Goal: Book appointment/travel/reservation

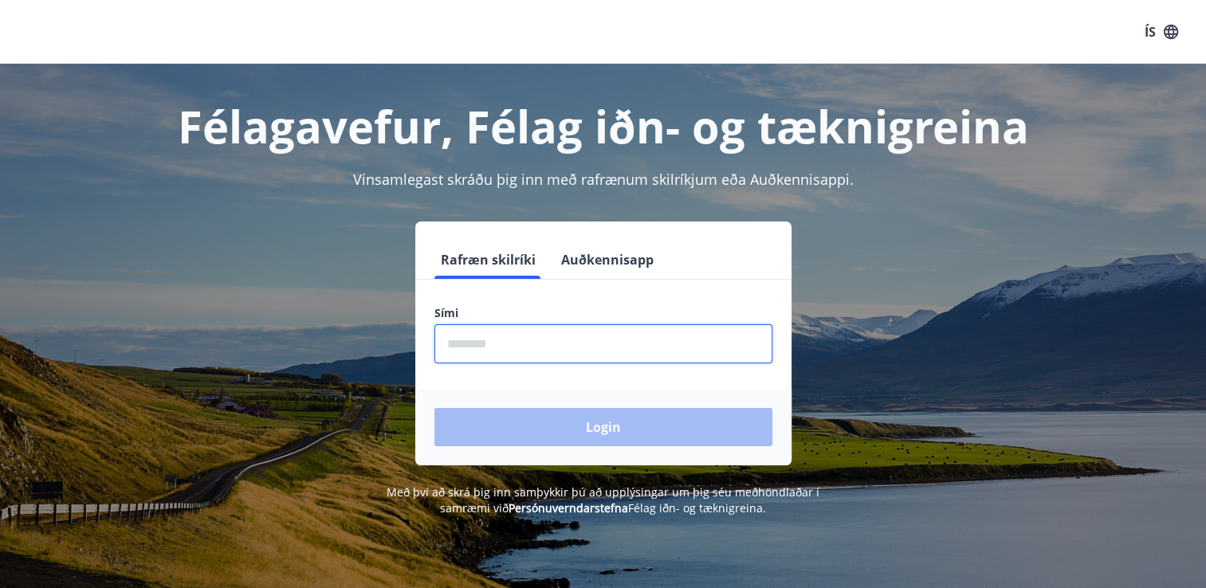
click at [517, 348] on input "phone" at bounding box center [604, 344] width 338 height 39
type input "********"
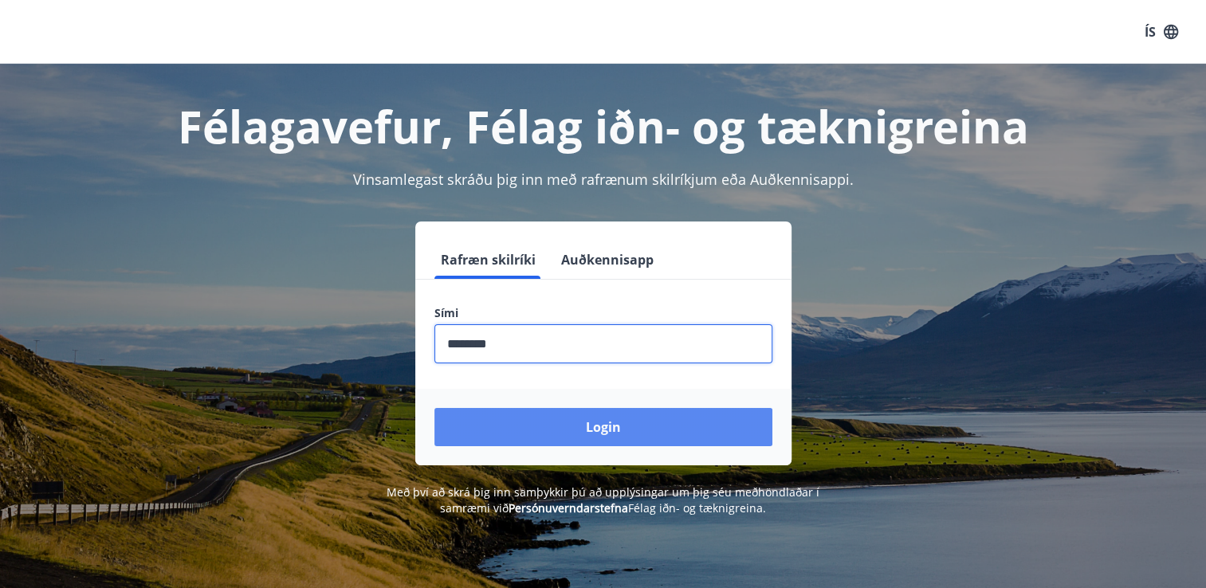
click at [596, 427] on button "Login" at bounding box center [604, 427] width 338 height 38
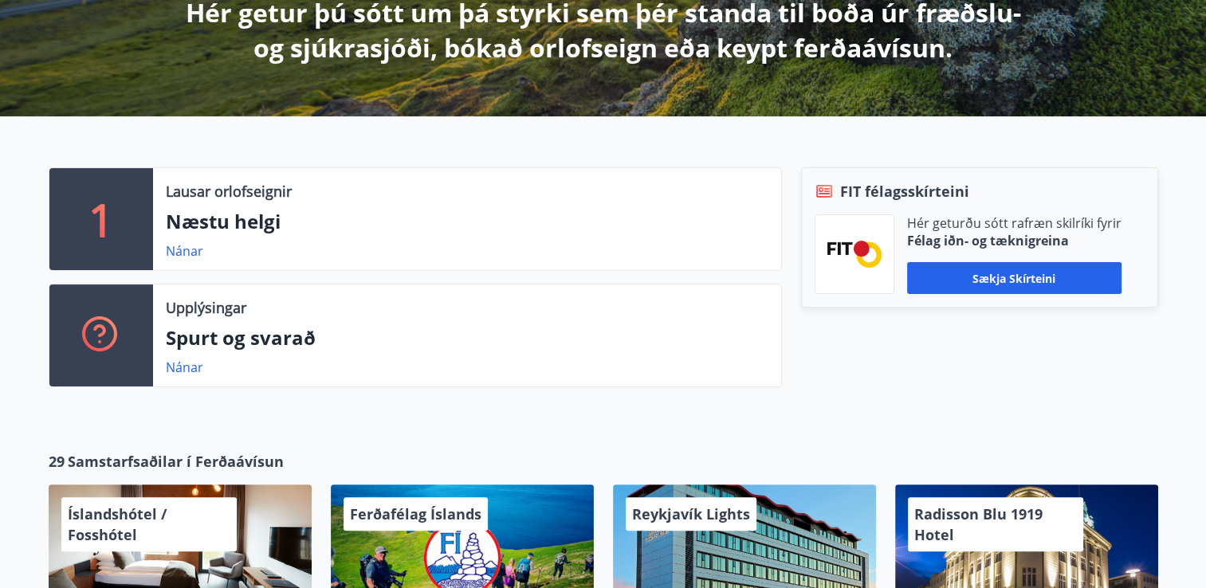
scroll to position [319, 0]
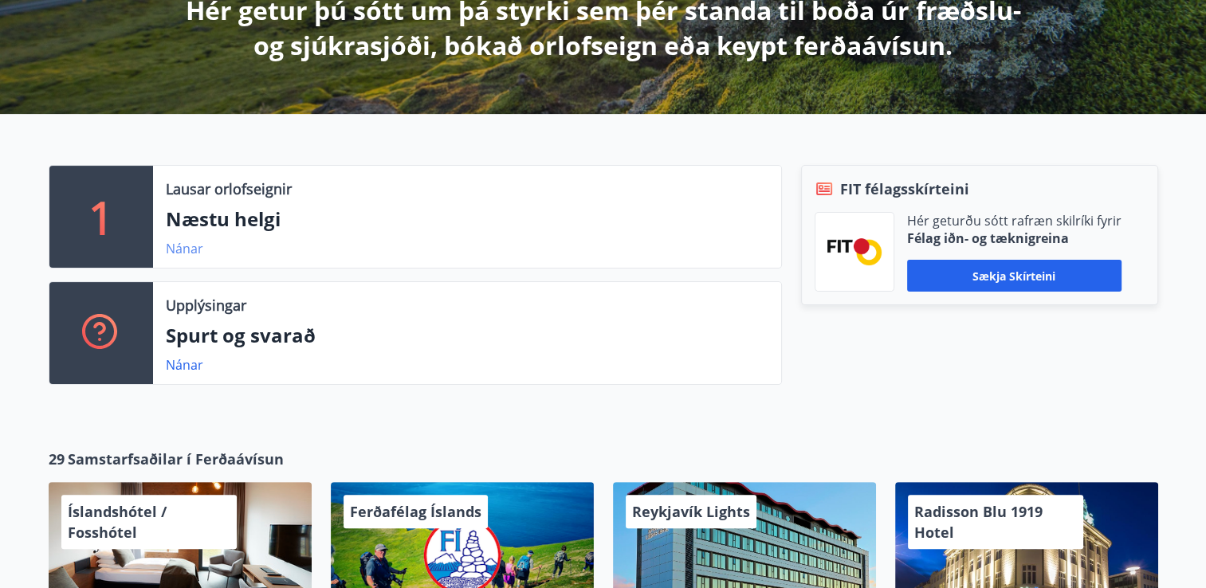
click at [190, 251] on link "Nánar" at bounding box center [184, 249] width 37 height 18
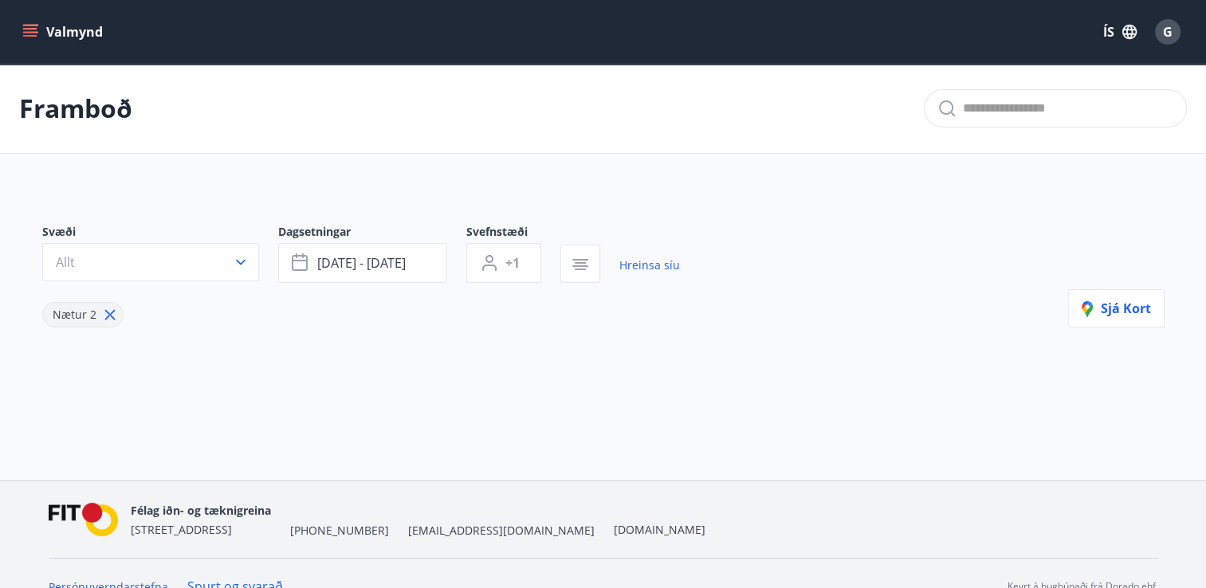
type input "*"
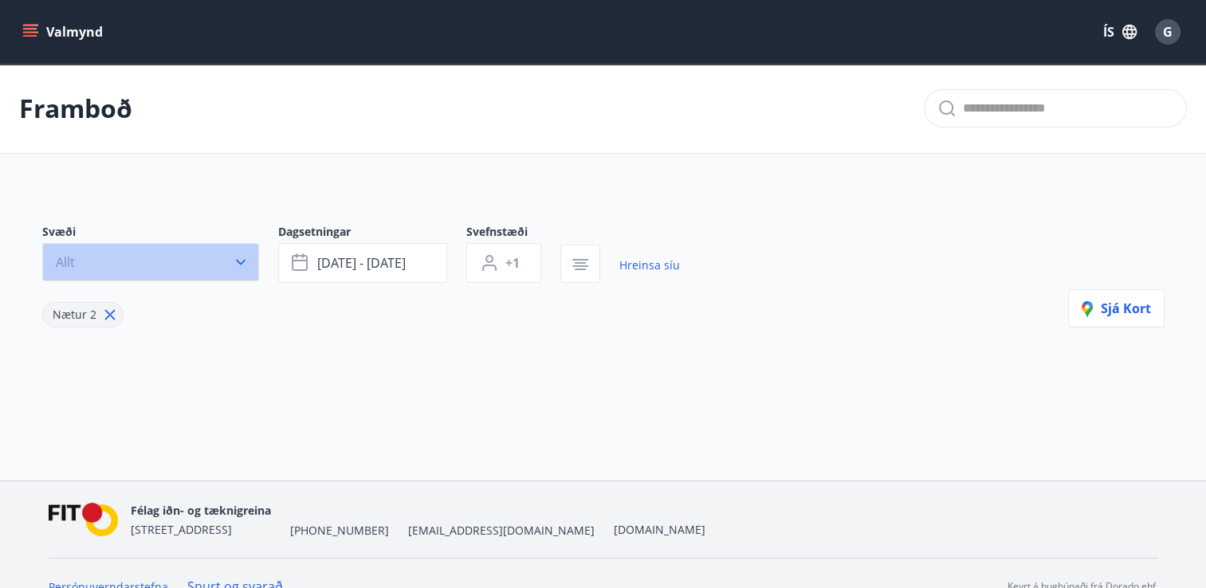
click at [190, 251] on button "Allt" at bounding box center [150, 262] width 217 height 38
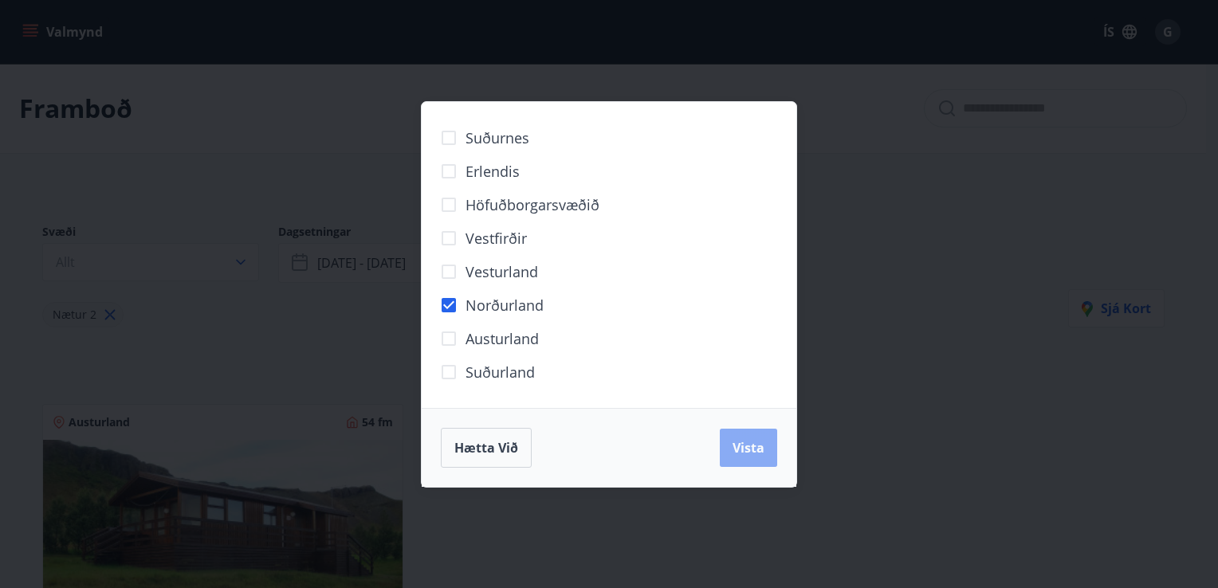
click at [761, 454] on span "Vista" at bounding box center [749, 448] width 32 height 18
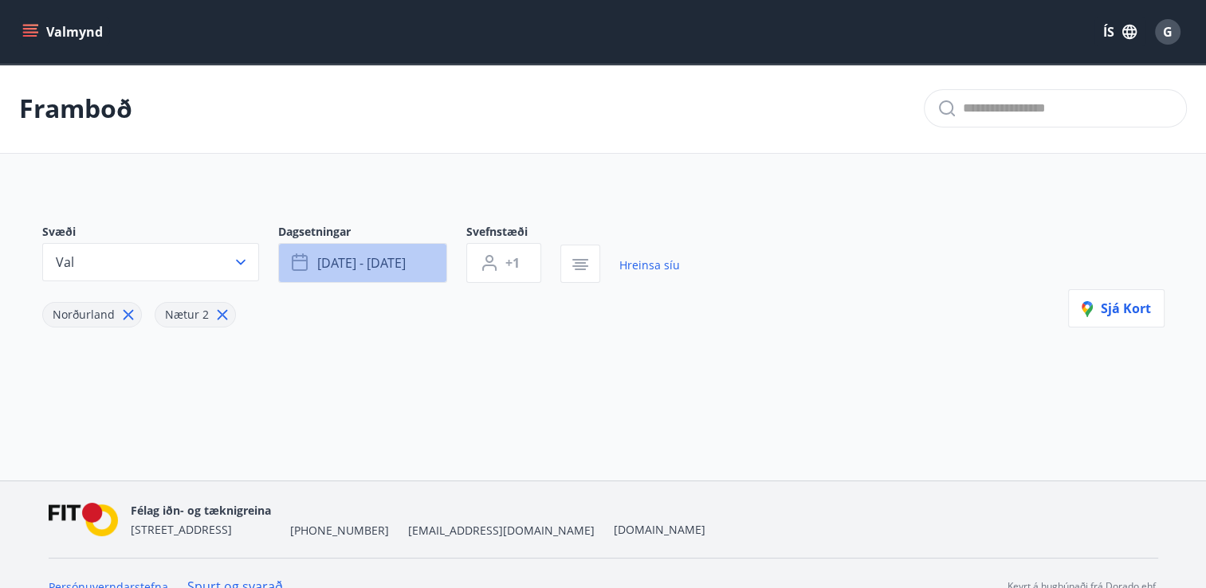
click at [293, 270] on icon "button" at bounding box center [301, 263] width 19 height 19
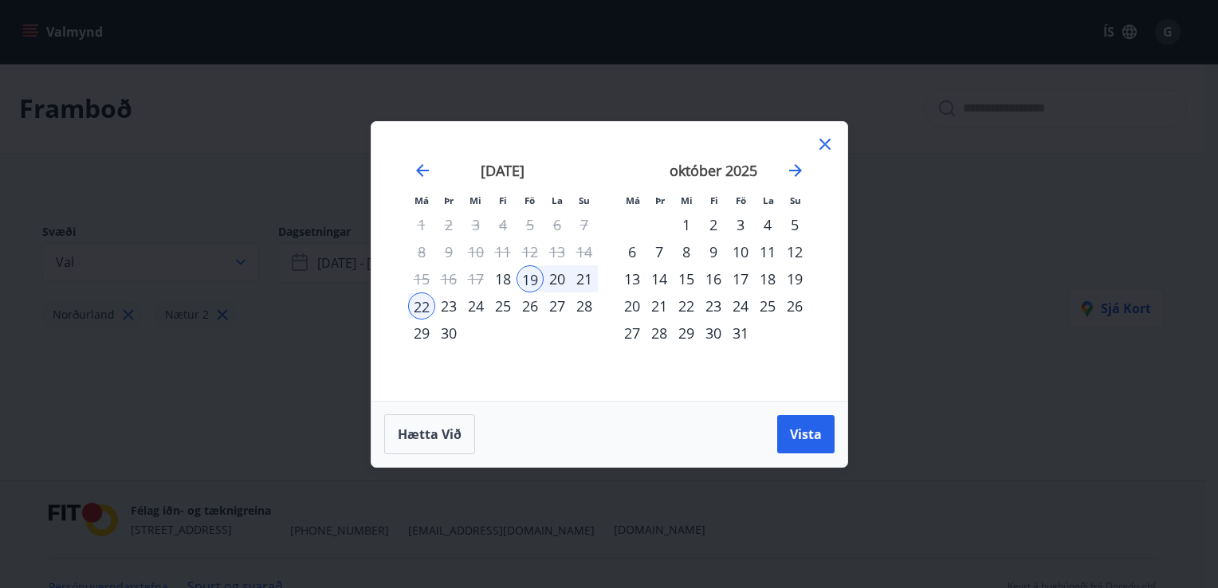
click at [820, 143] on icon at bounding box center [825, 144] width 19 height 19
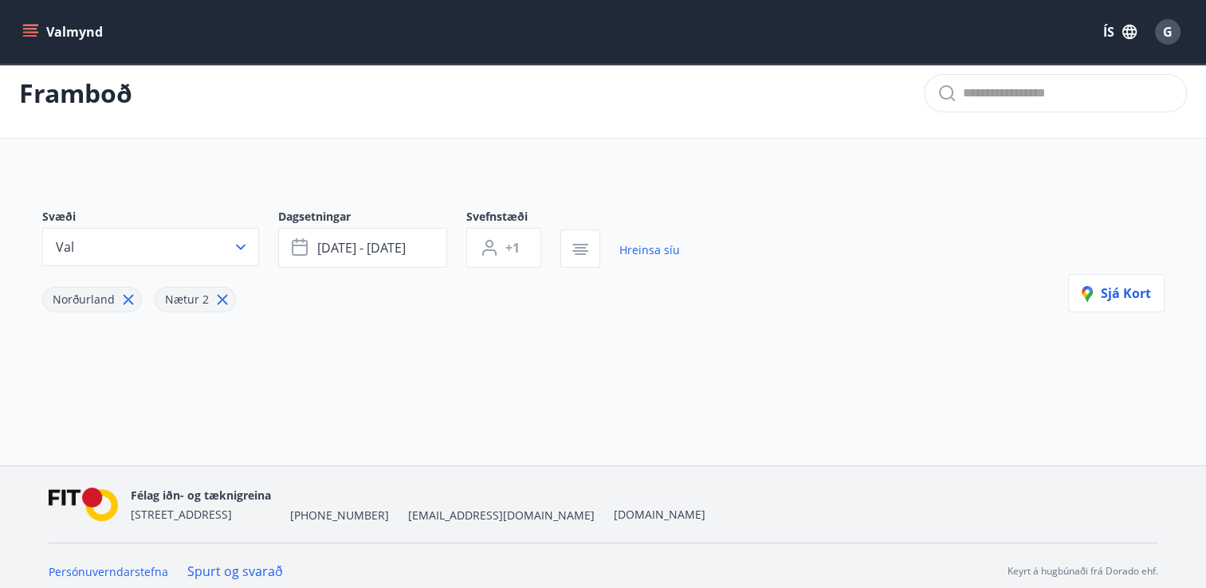
scroll to position [26, 0]
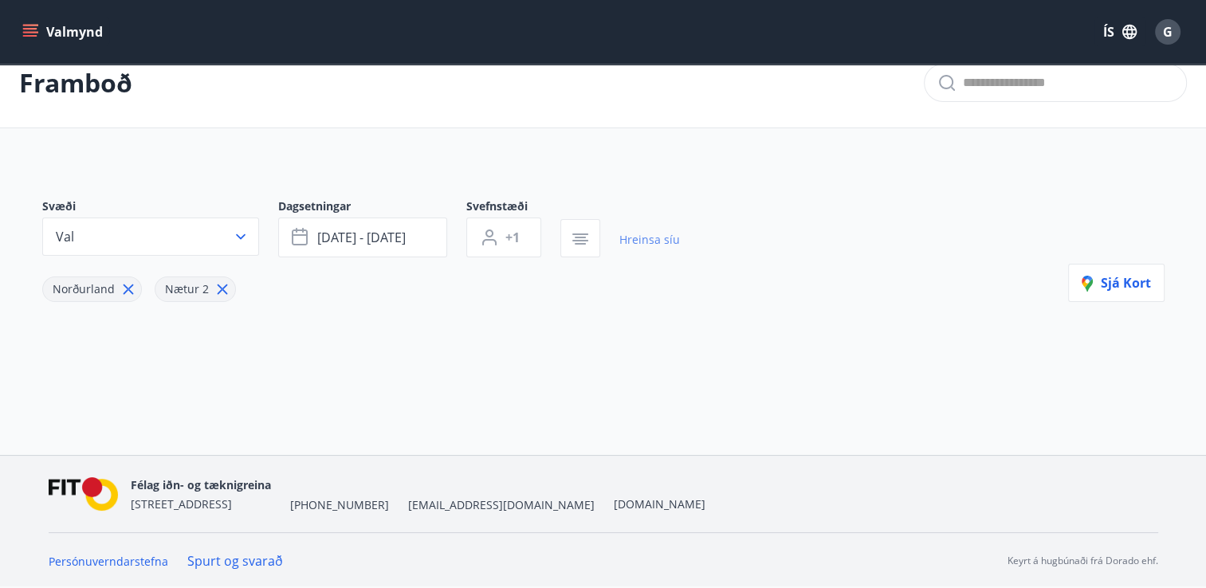
click at [652, 246] on link "Hreinsa síu" at bounding box center [650, 239] width 61 height 35
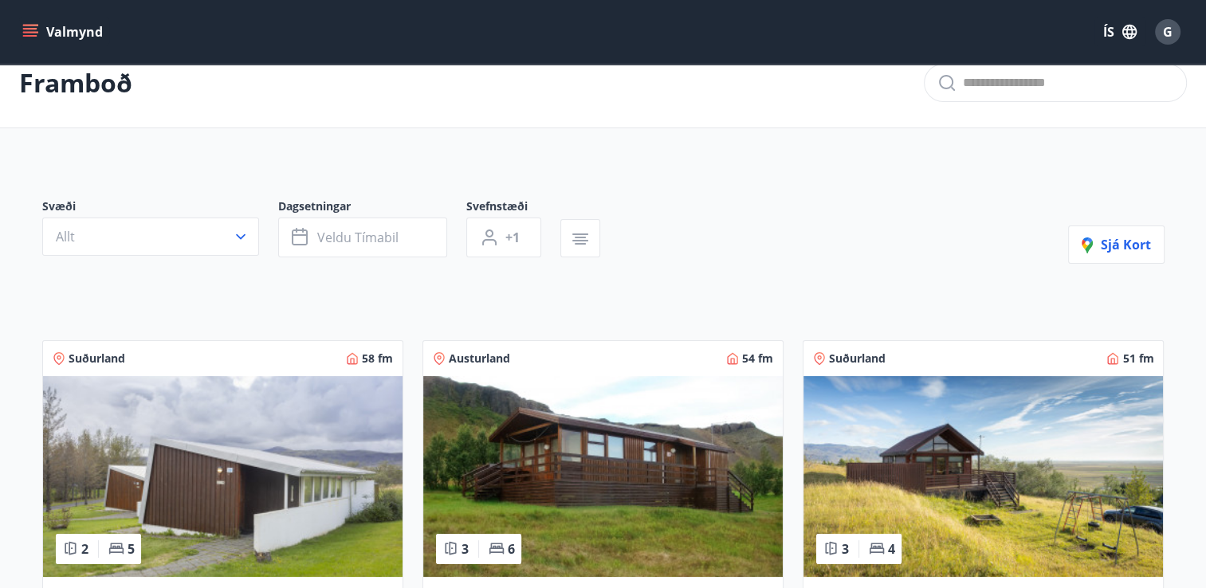
type input "*"
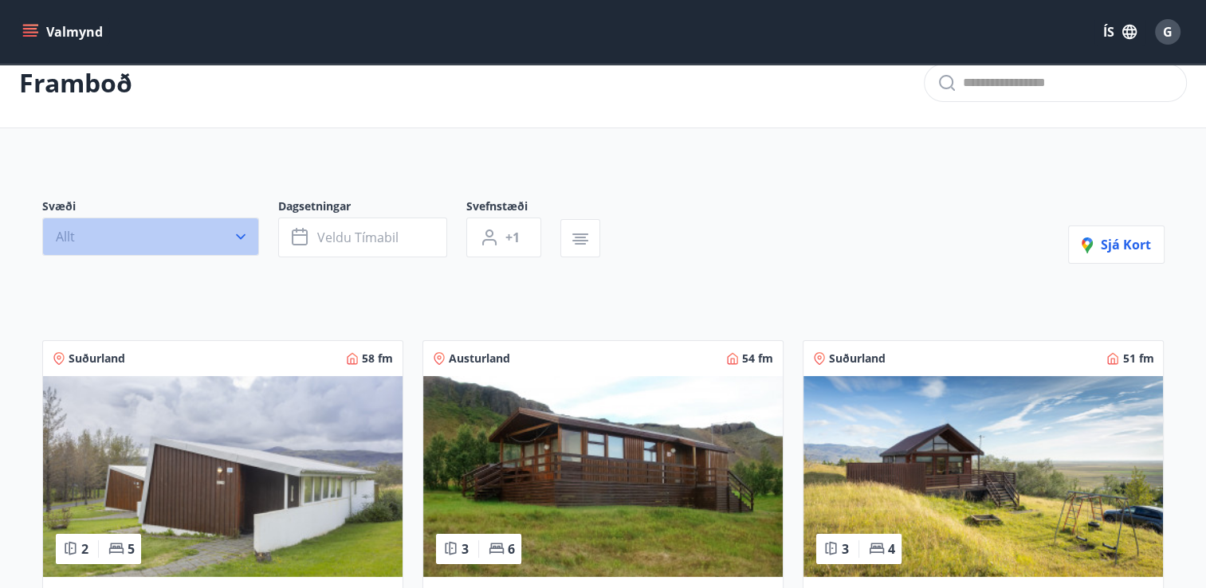
click at [242, 238] on icon "button" at bounding box center [241, 237] width 16 height 16
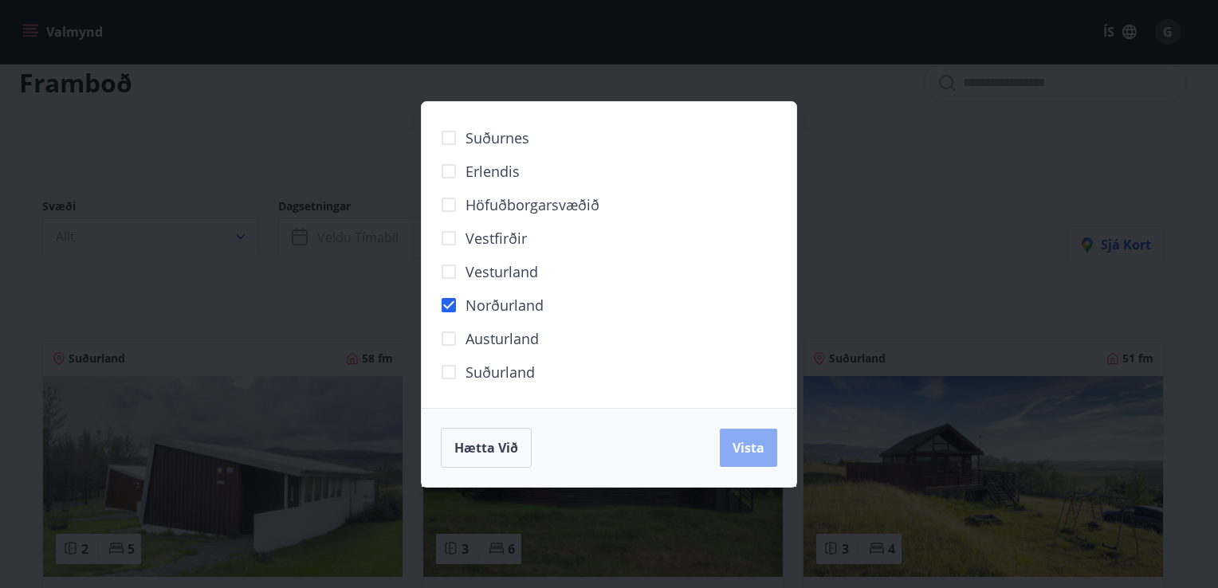
click at [742, 442] on span "Vista" at bounding box center [749, 448] width 32 height 18
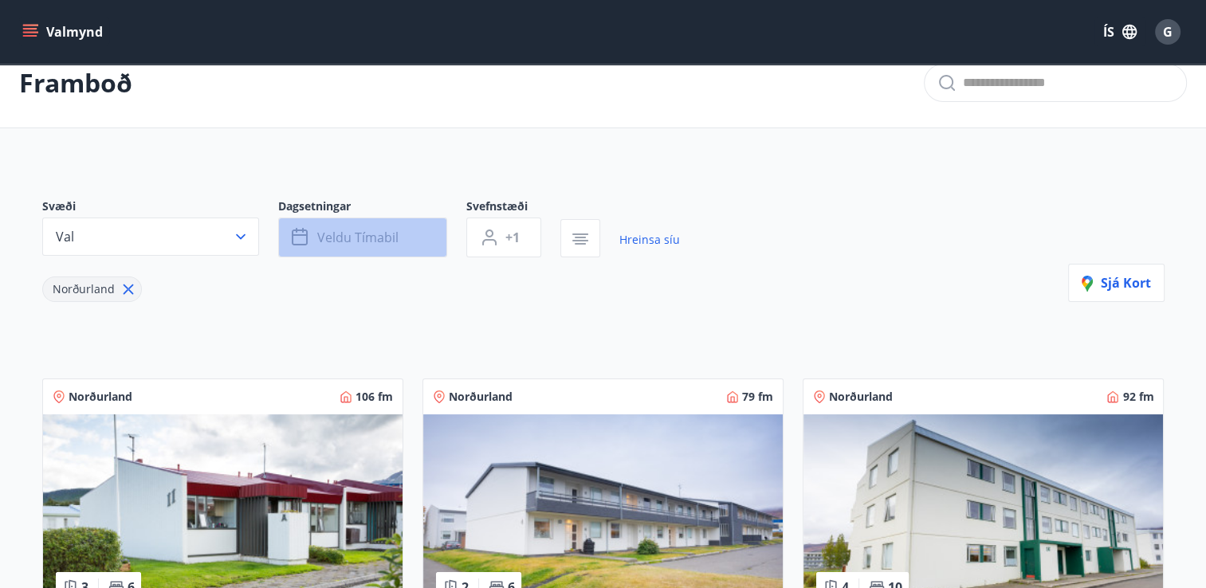
click at [302, 230] on icon "button" at bounding box center [303, 230] width 2 height 5
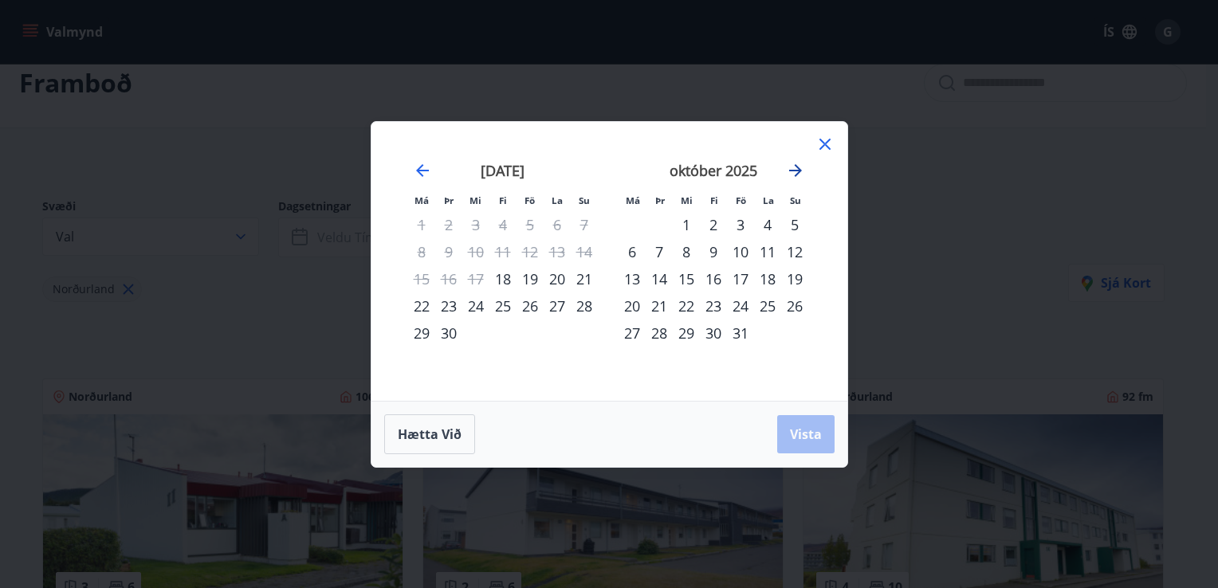
click at [791, 175] on icon "Move forward to switch to the next month." at bounding box center [795, 170] width 19 height 19
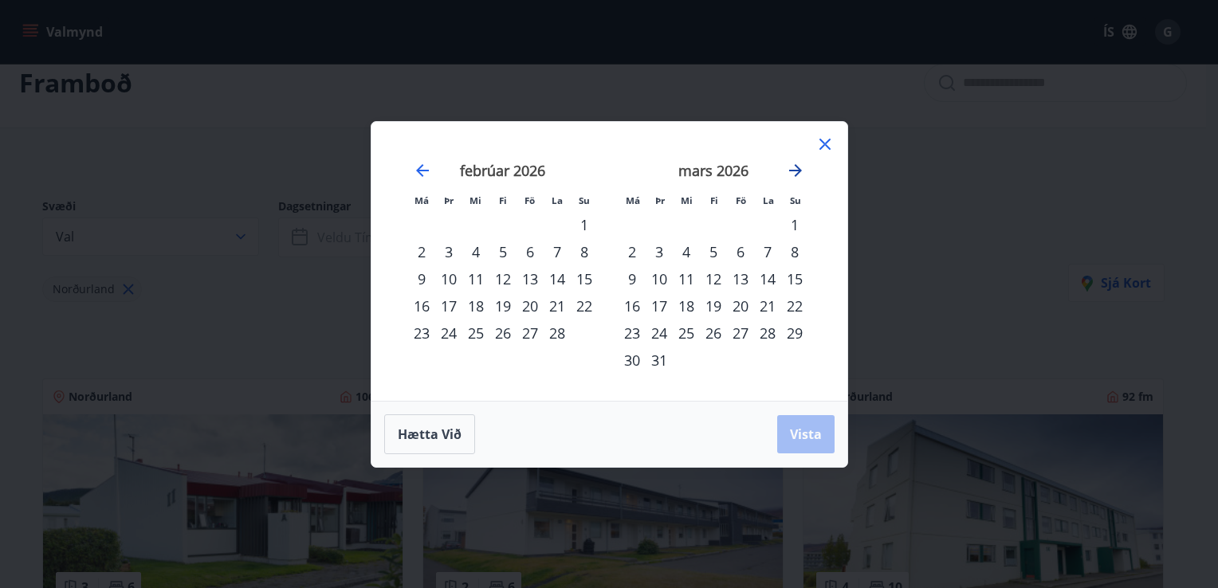
click at [791, 175] on icon "Move forward to switch to the next month." at bounding box center [795, 170] width 19 height 19
click at [477, 277] on div "15" at bounding box center [475, 279] width 27 height 27
click at [422, 301] on div "20" at bounding box center [421, 306] width 27 height 27
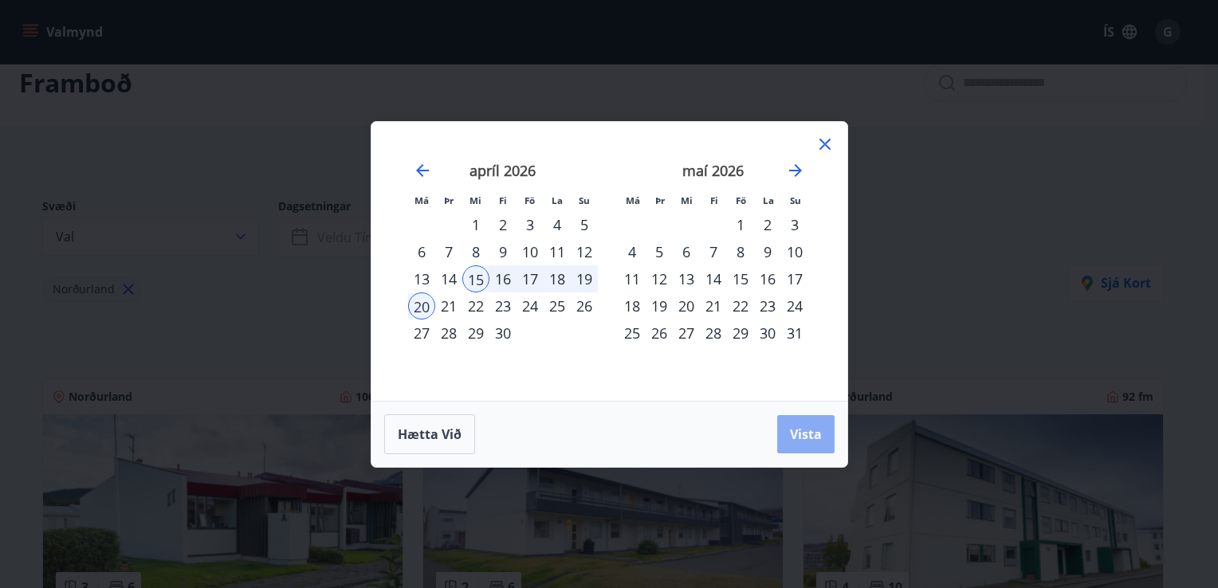
click at [805, 434] on span "Vista" at bounding box center [806, 435] width 32 height 18
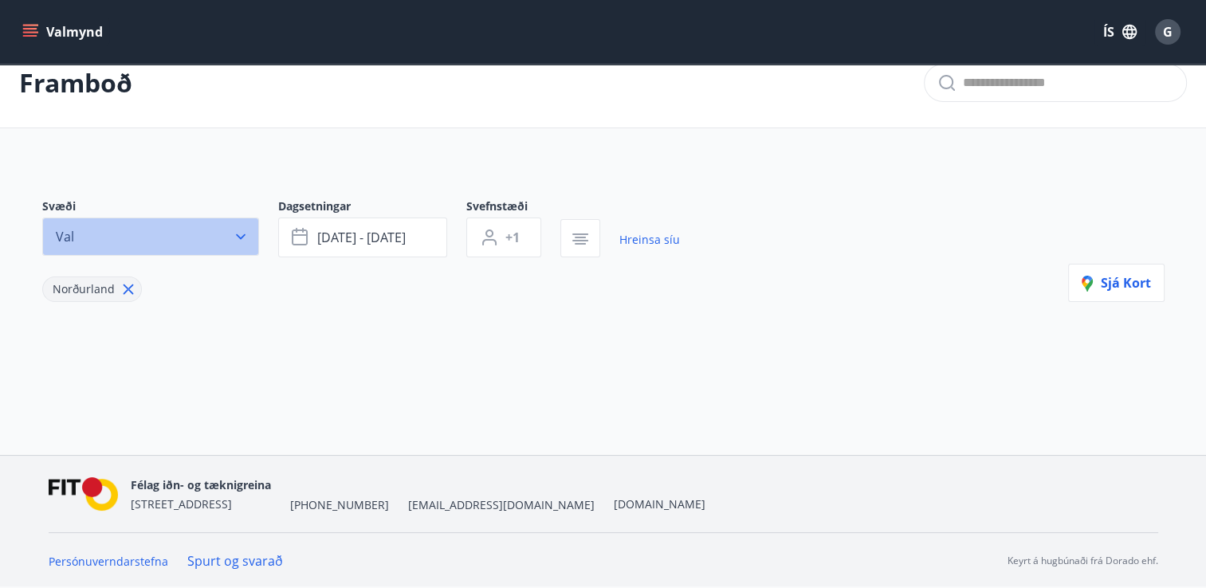
click at [236, 242] on icon "button" at bounding box center [241, 237] width 16 height 16
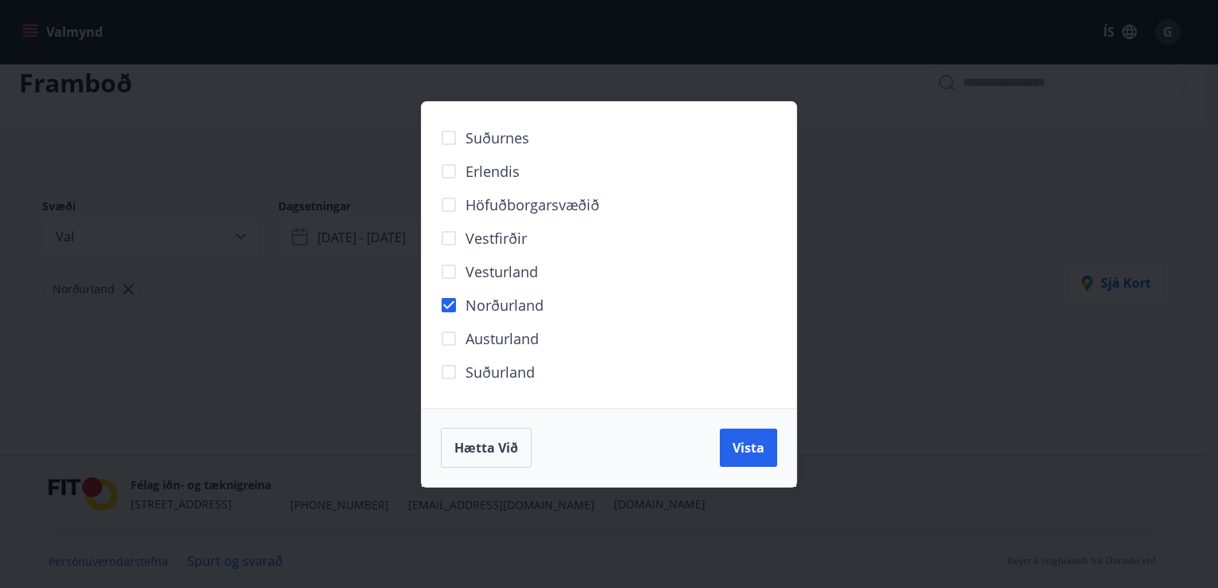
click at [335, 122] on div "Suðurnes Erlendis Höfuðborgarsvæðið [GEOGRAPHIC_DATA] [GEOGRAPHIC_DATA] [GEOGRA…" at bounding box center [609, 294] width 1218 height 588
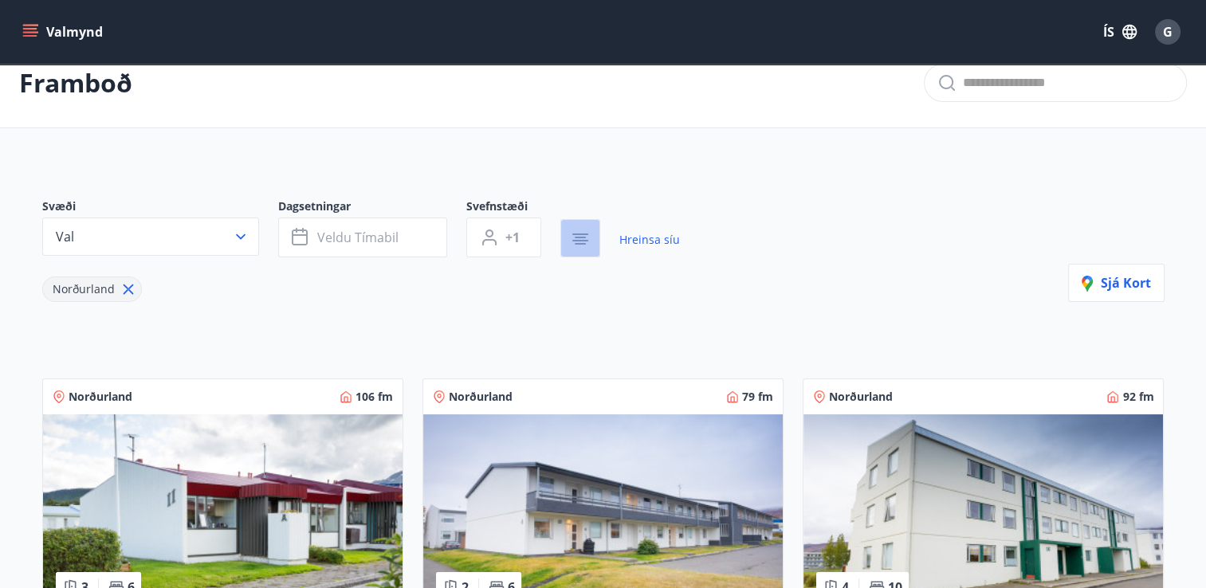
click at [577, 243] on icon "button" at bounding box center [580, 244] width 11 height 2
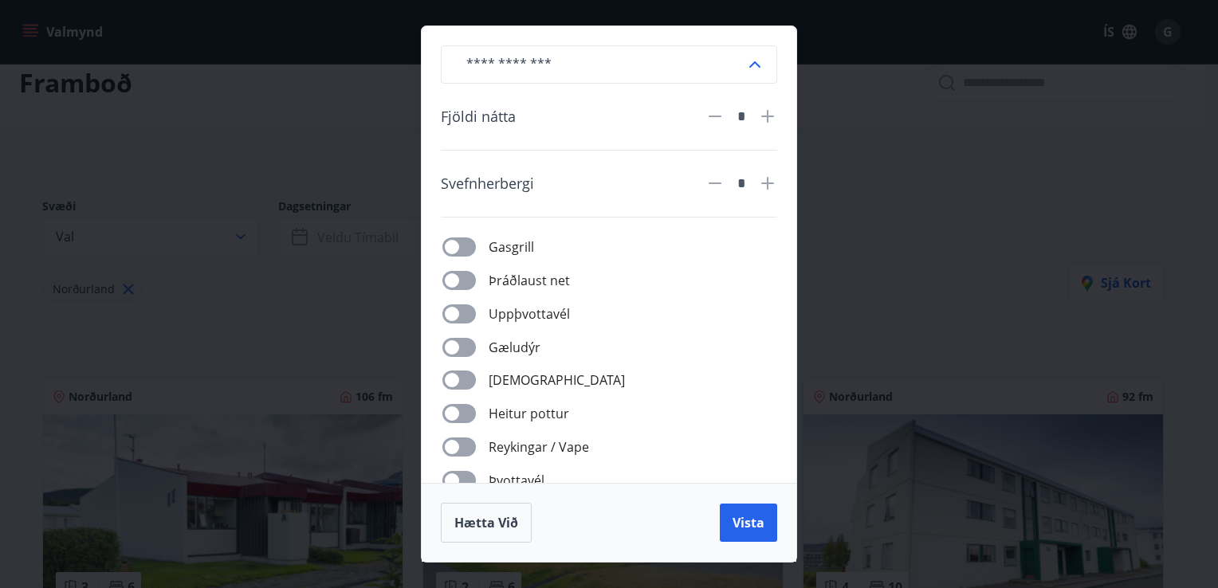
click at [336, 104] on div "​ Fjöldi nátta * Svefnherbergi * Gasgrill Þráðlaust net Uppþvottavél Gæludýr Þu…" at bounding box center [609, 294] width 1218 height 588
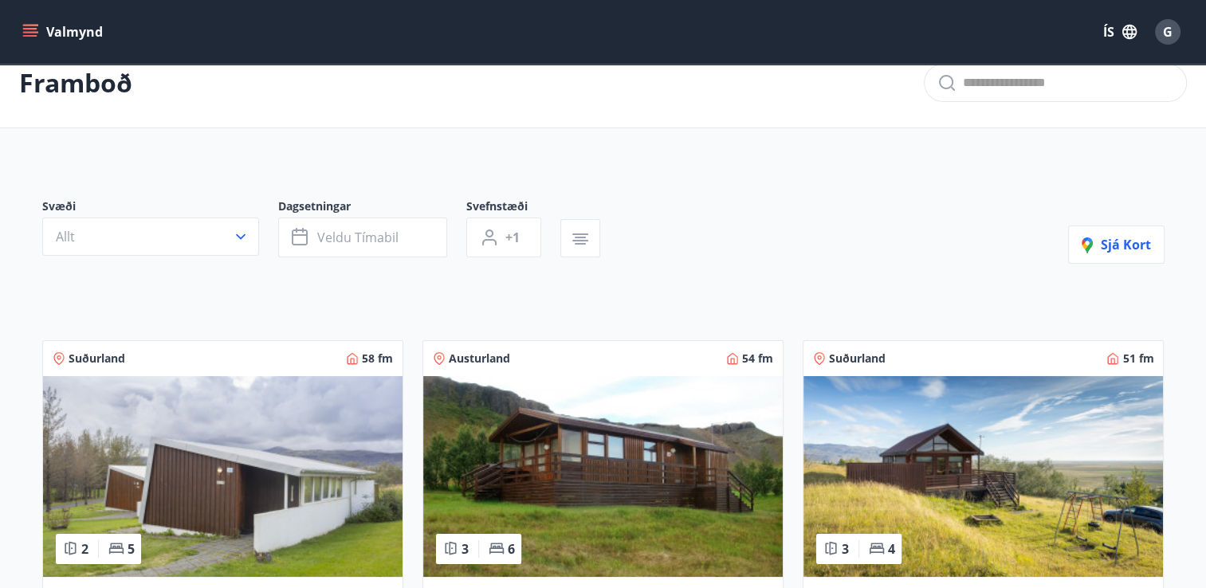
click at [233, 103] on div "Framboð" at bounding box center [603, 83] width 1206 height 90
click at [1129, 34] on icon "button" at bounding box center [1130, 32] width 14 height 14
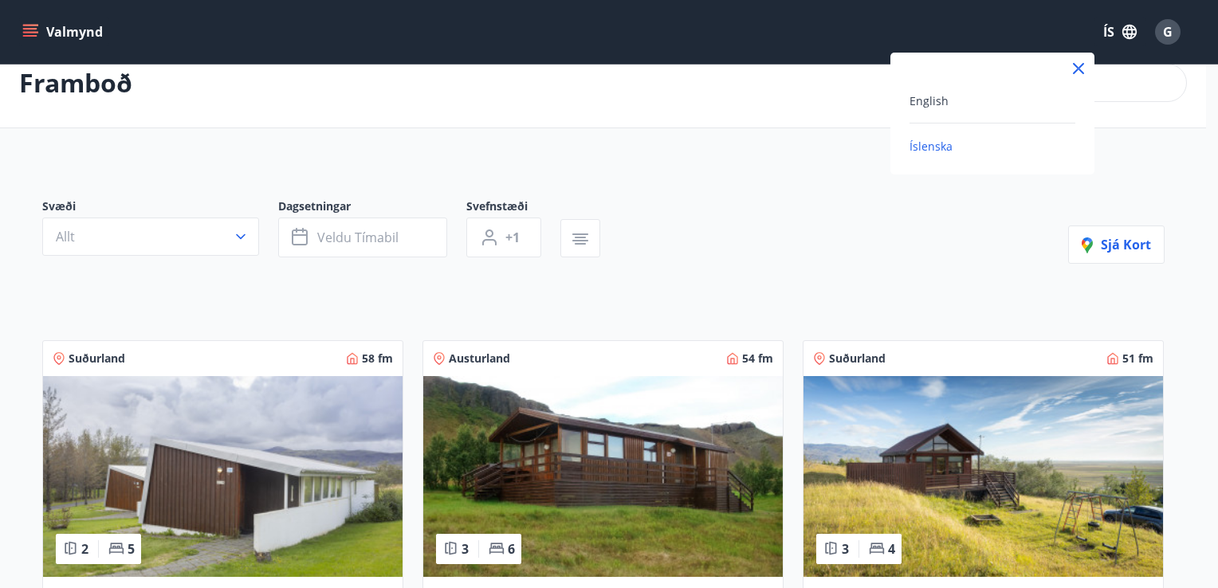
click at [1131, 170] on div at bounding box center [609, 294] width 1218 height 588
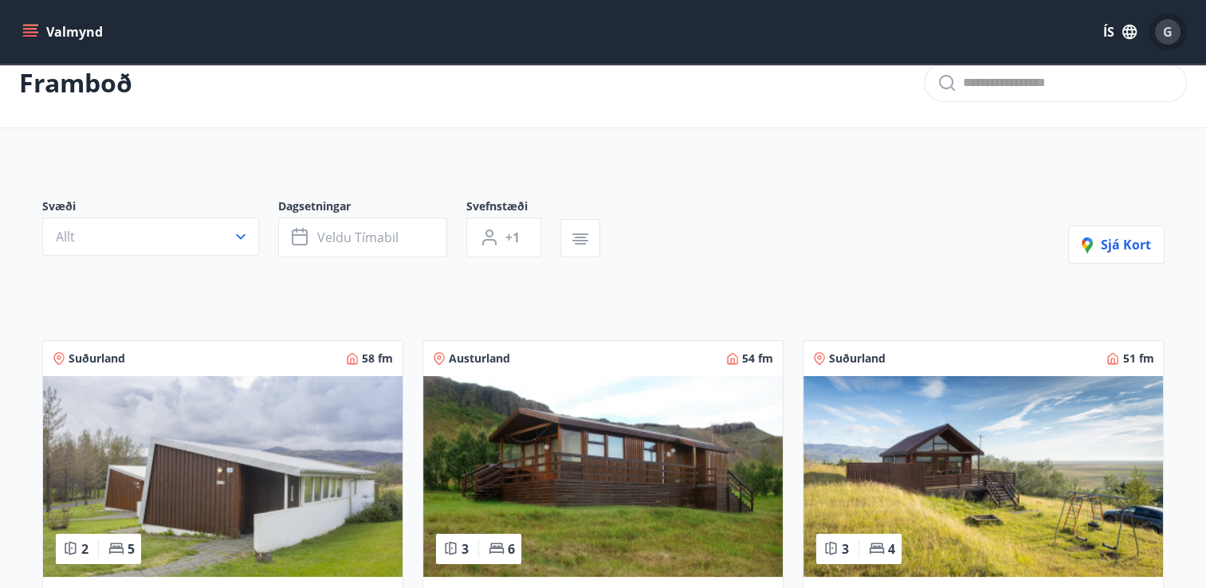
click at [1165, 32] on span "G" at bounding box center [1168, 32] width 10 height 18
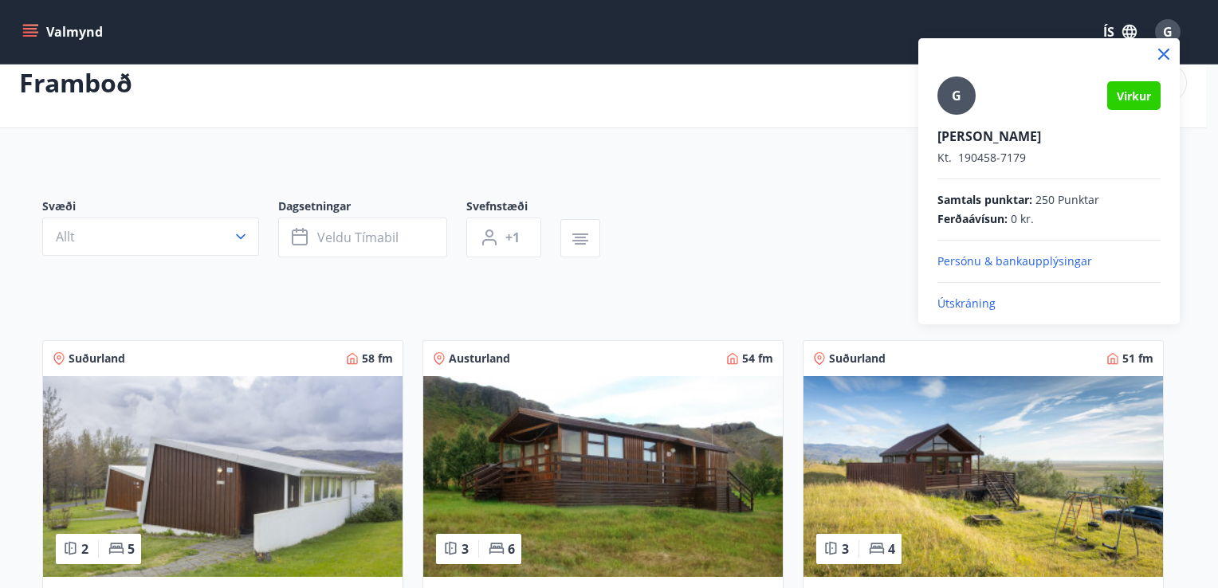
click at [836, 231] on div at bounding box center [609, 294] width 1218 height 588
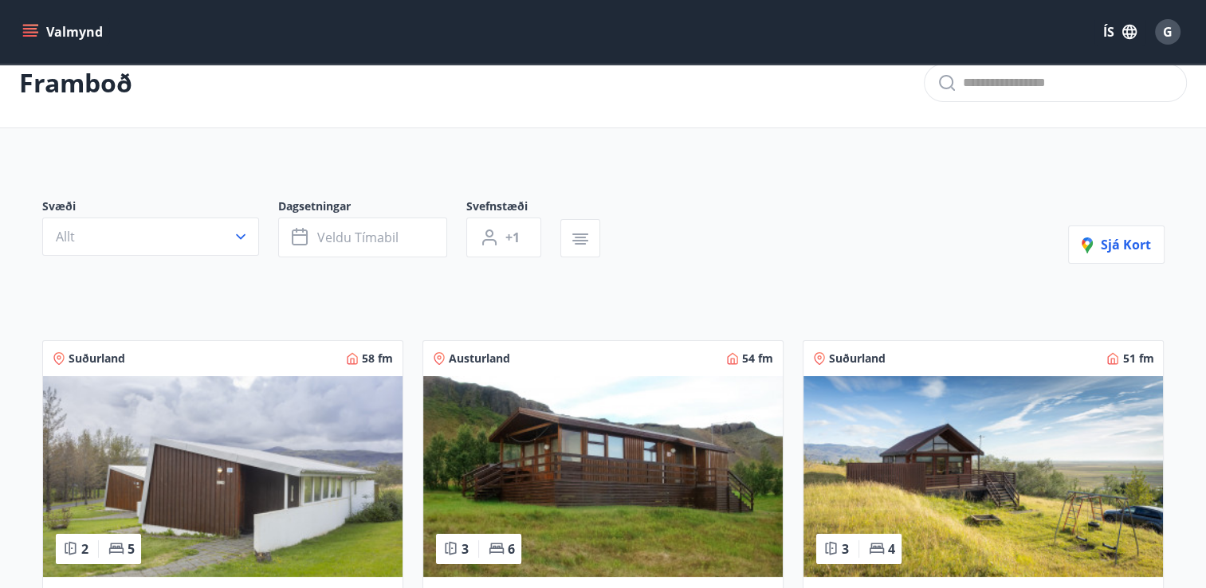
drag, startPoint x: 818, startPoint y: 228, endPoint x: 756, endPoint y: 177, distance: 80.4
click at [27, 28] on icon "menu" at bounding box center [30, 29] width 14 height 2
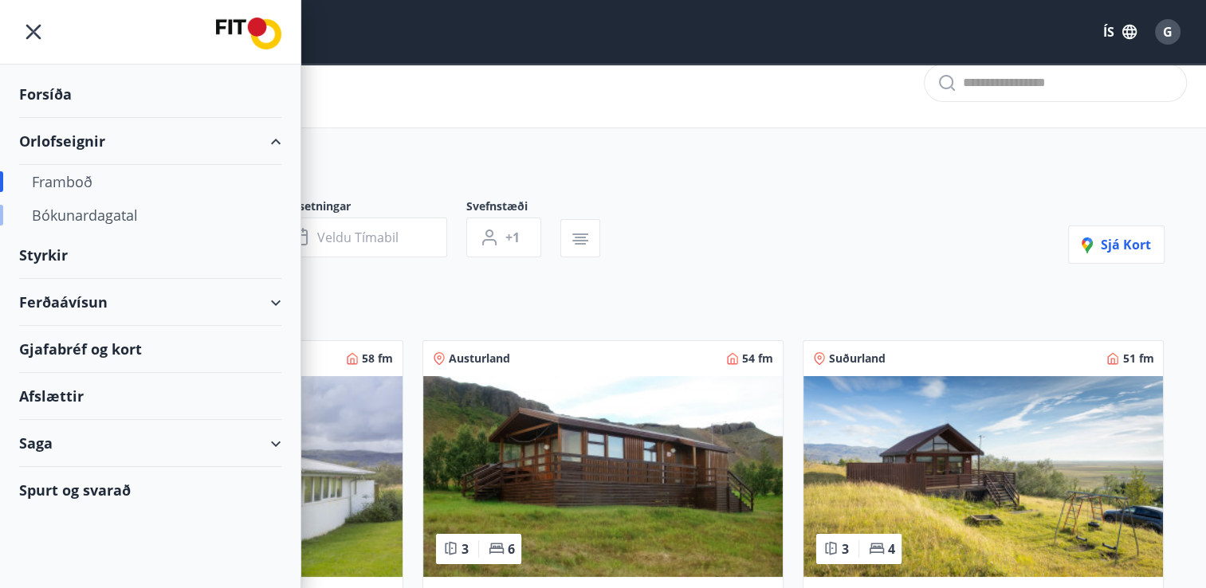
click at [85, 214] on div "Bókunardagatal" at bounding box center [150, 215] width 237 height 33
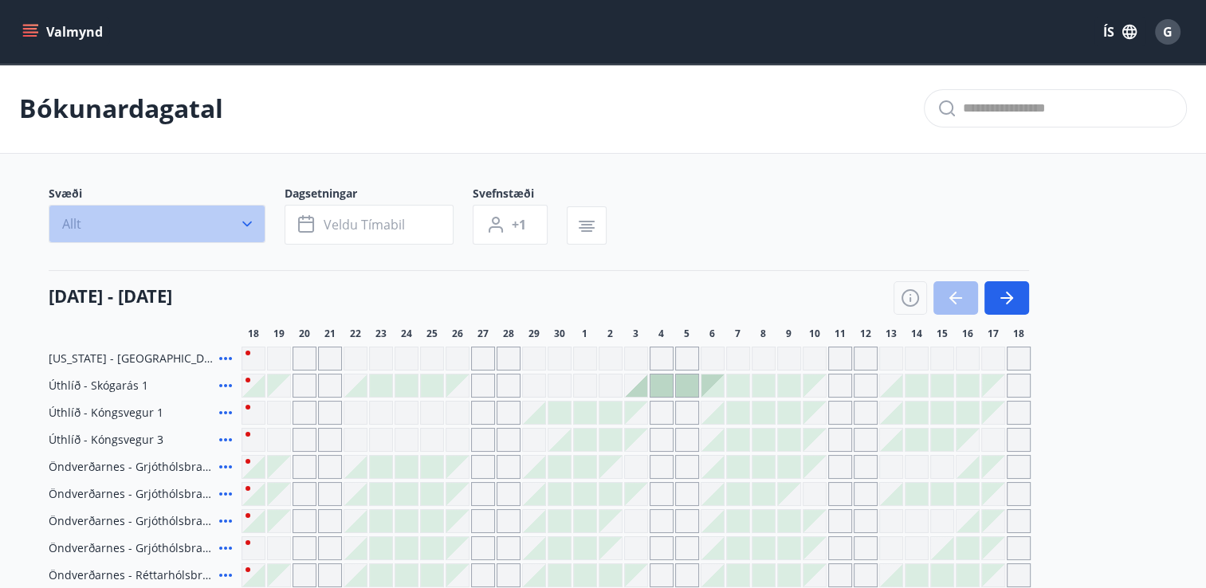
click at [251, 227] on icon "button" at bounding box center [247, 224] width 16 height 16
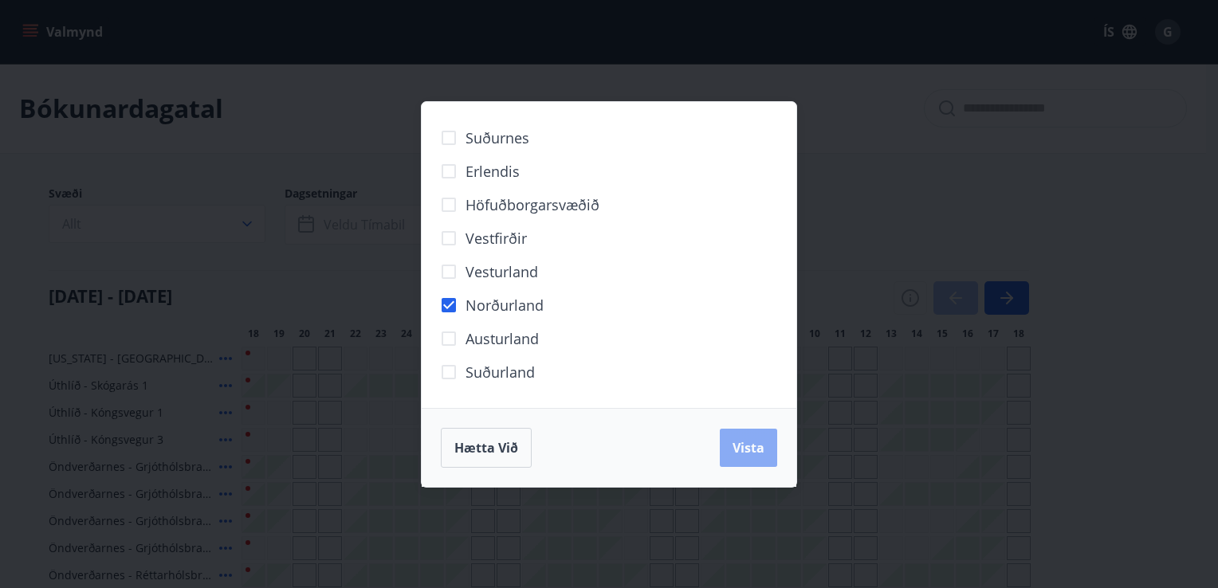
click at [769, 446] on button "Vista" at bounding box center [748, 448] width 57 height 38
click at [753, 446] on span "Vista" at bounding box center [749, 448] width 32 height 18
click at [1119, 364] on div "Suðurnes Erlendis Höfuðborgarsvæðið [GEOGRAPHIC_DATA] [GEOGRAPHIC_DATA] [GEOGRA…" at bounding box center [609, 294] width 1218 height 588
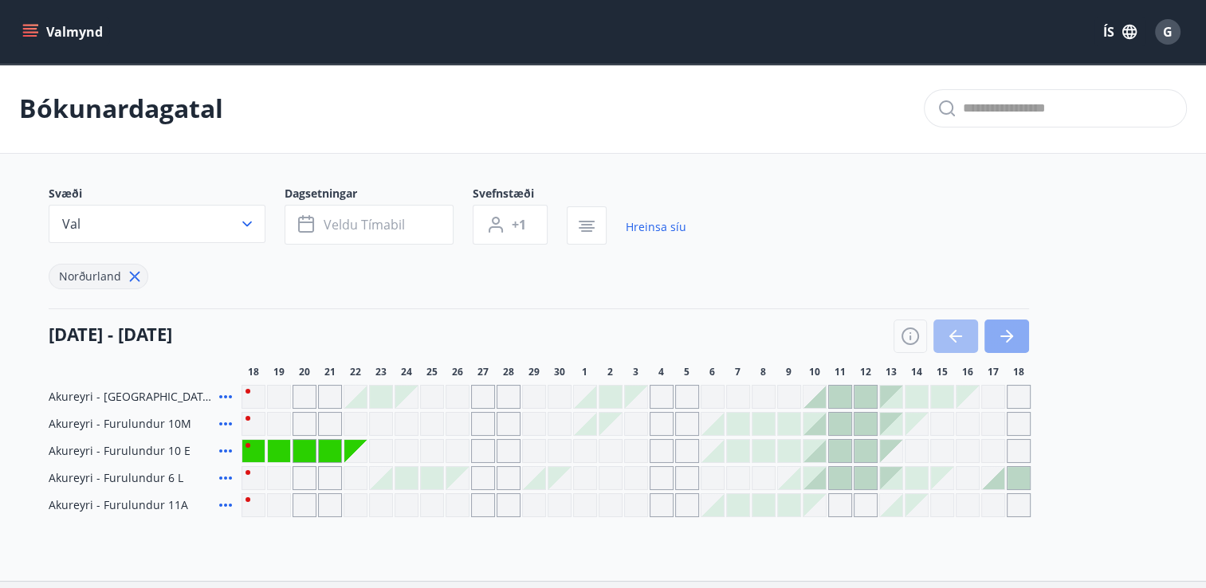
click at [1013, 336] on icon "button" at bounding box center [1006, 336] width 19 height 19
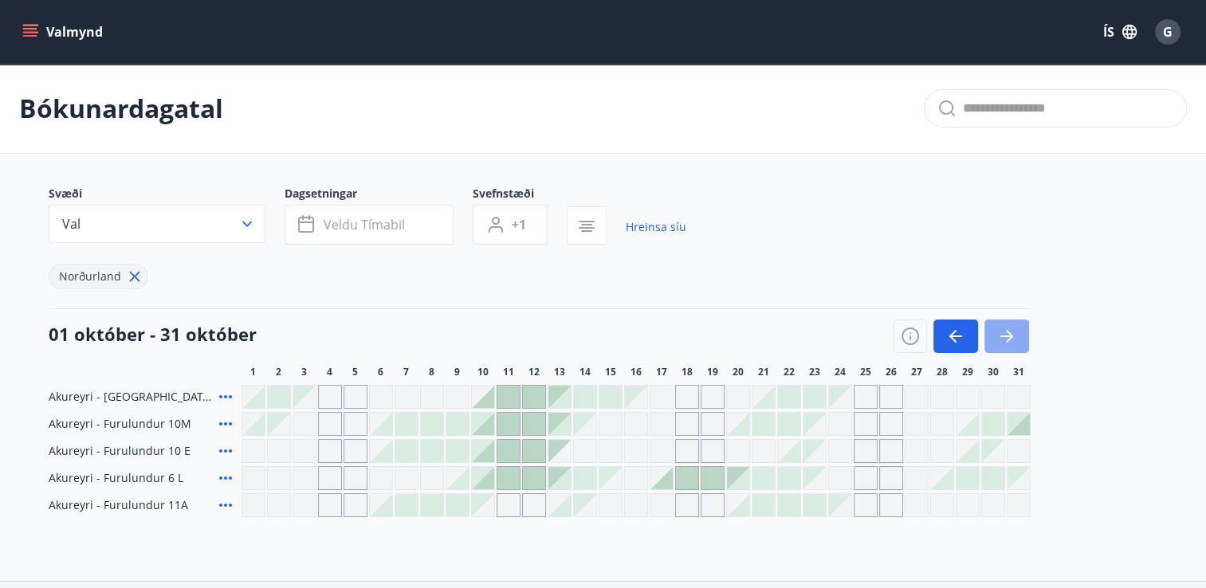
click at [1013, 336] on icon "button" at bounding box center [1006, 336] width 19 height 19
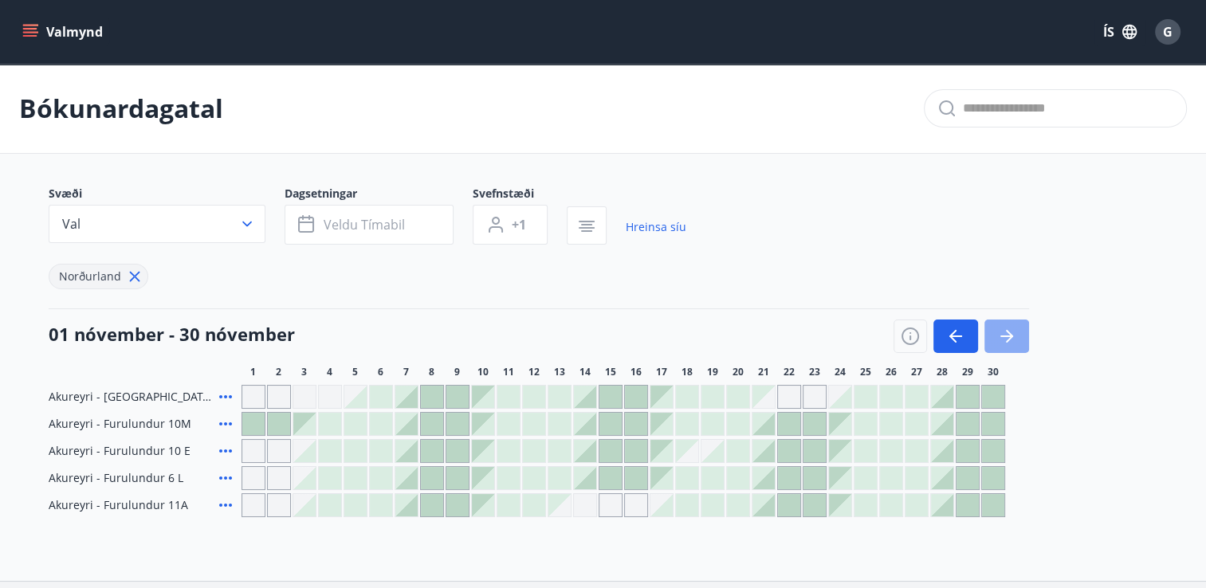
click at [1013, 336] on icon "button" at bounding box center [1006, 336] width 19 height 19
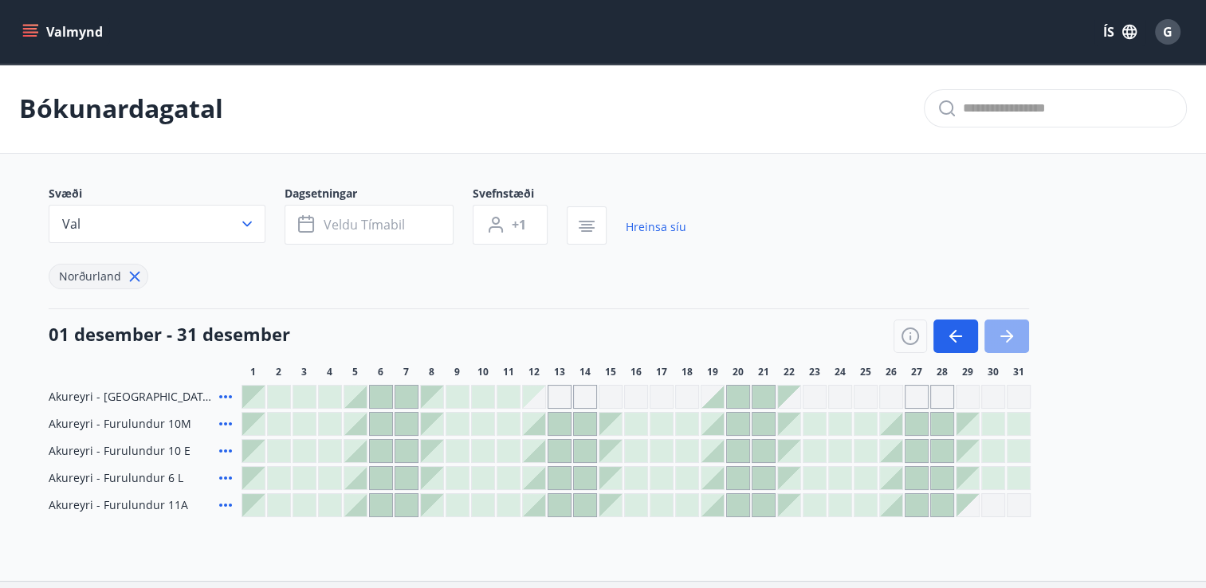
click at [1013, 336] on icon "button" at bounding box center [1006, 336] width 19 height 19
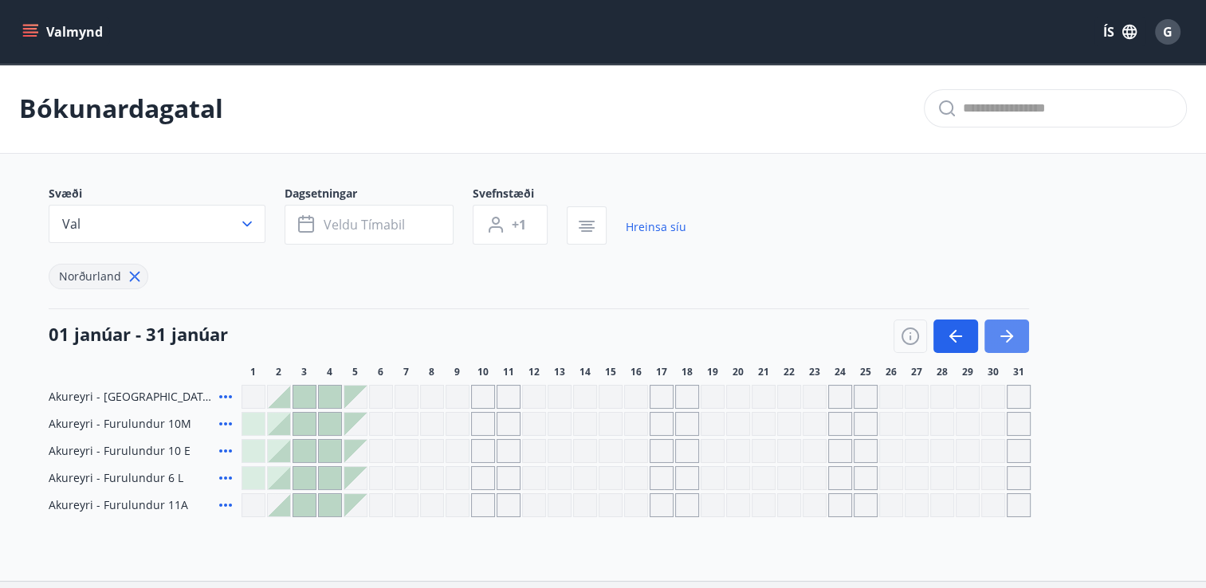
click at [1013, 336] on icon "button" at bounding box center [1006, 336] width 19 height 19
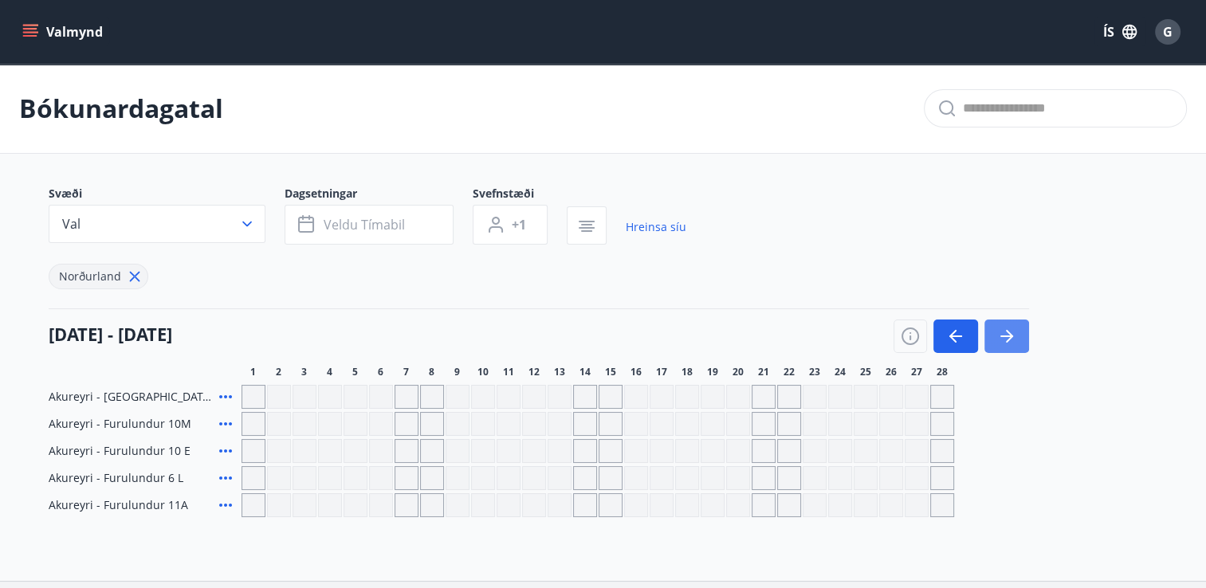
click at [1013, 336] on icon "button" at bounding box center [1006, 336] width 19 height 19
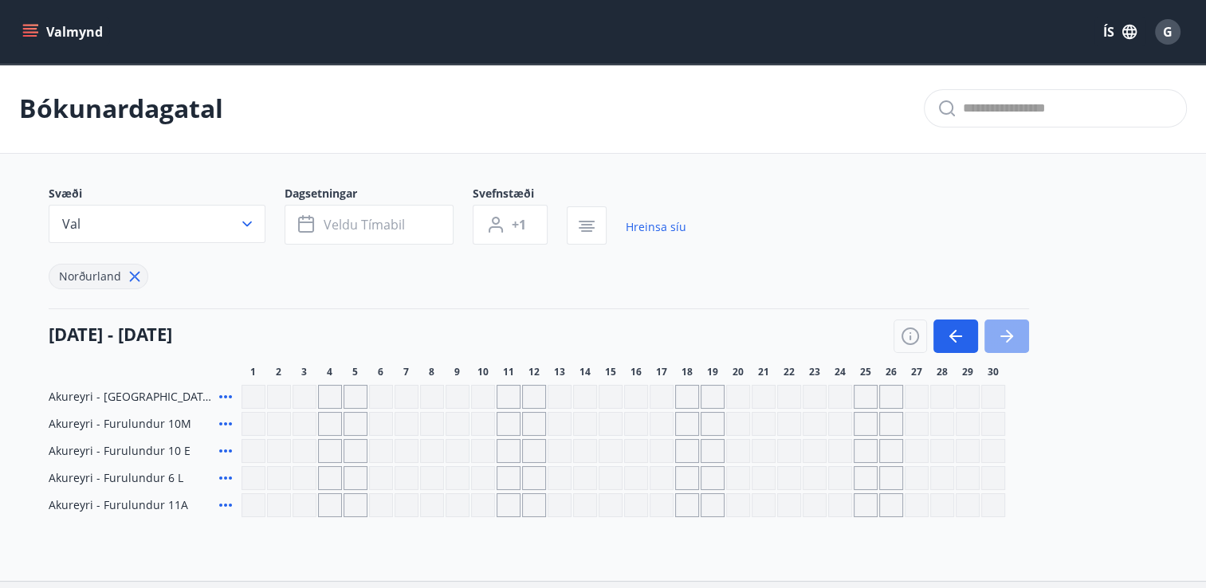
click at [1013, 336] on icon "button" at bounding box center [1006, 336] width 19 height 19
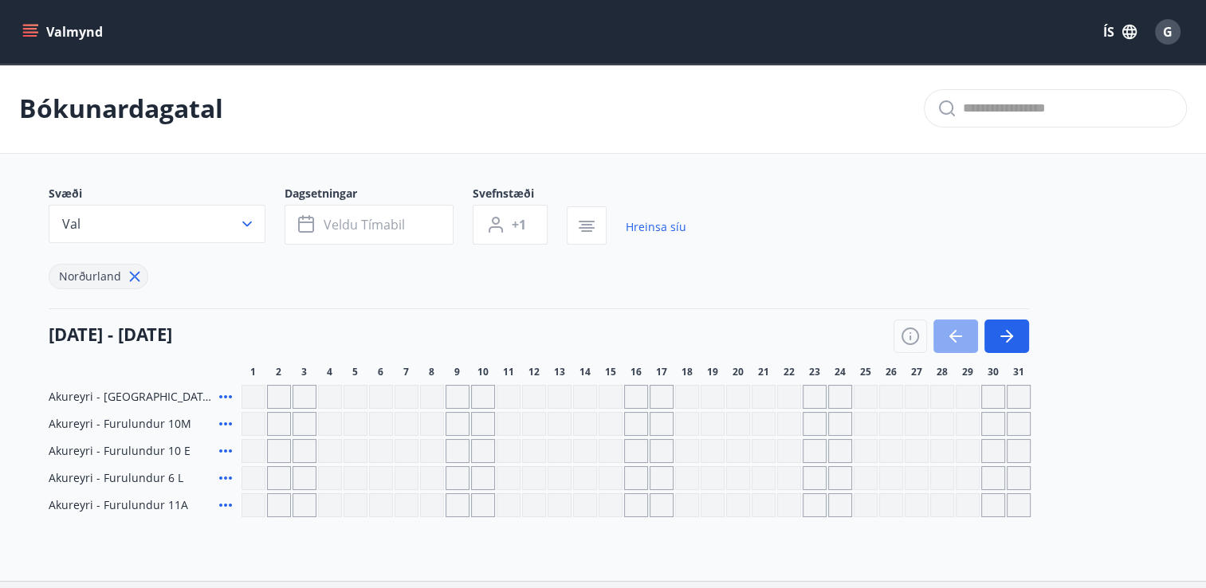
click at [951, 321] on button "button" at bounding box center [956, 336] width 45 height 33
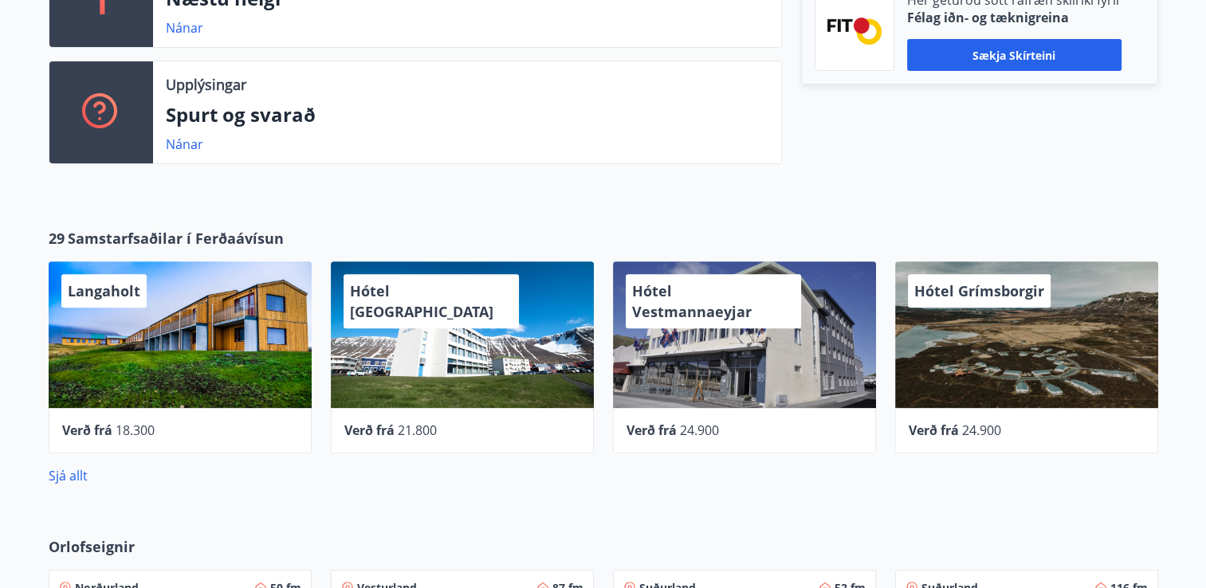
scroll to position [542, 0]
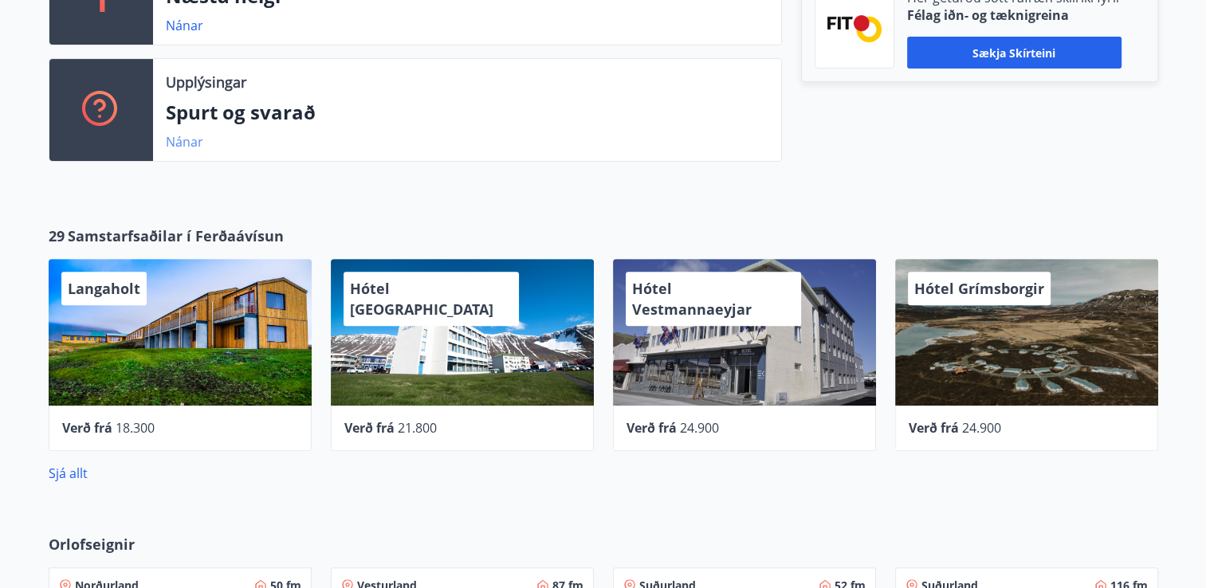
click at [190, 142] on link "Nánar" at bounding box center [184, 142] width 37 height 18
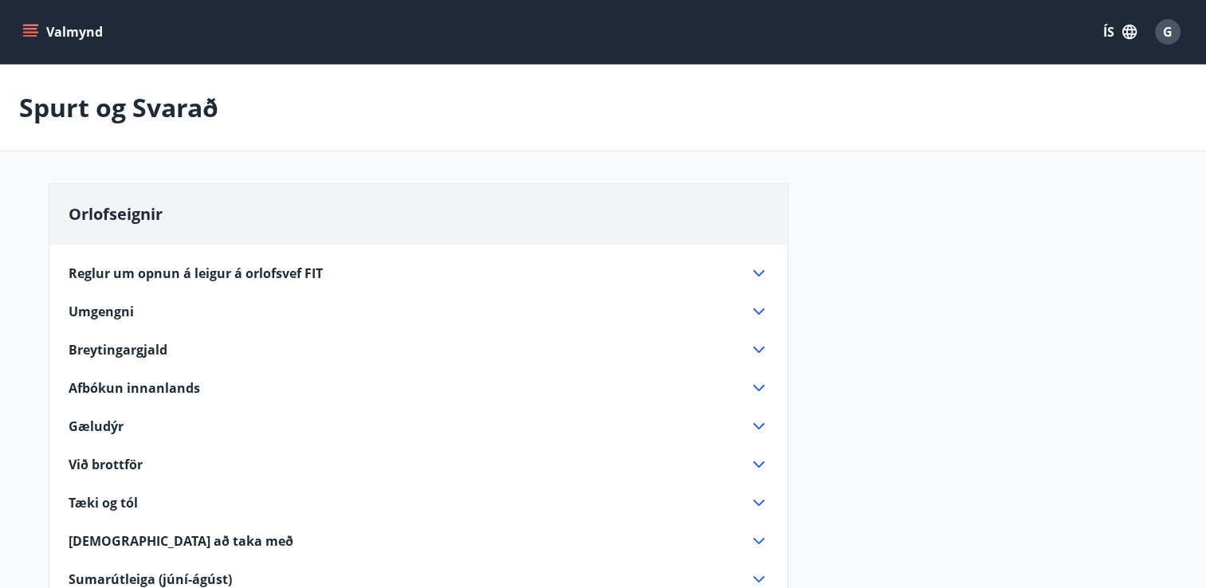
click at [206, 268] on span "Reglur um opnun á leigur á orlofsvef FIT" at bounding box center [196, 274] width 254 height 18
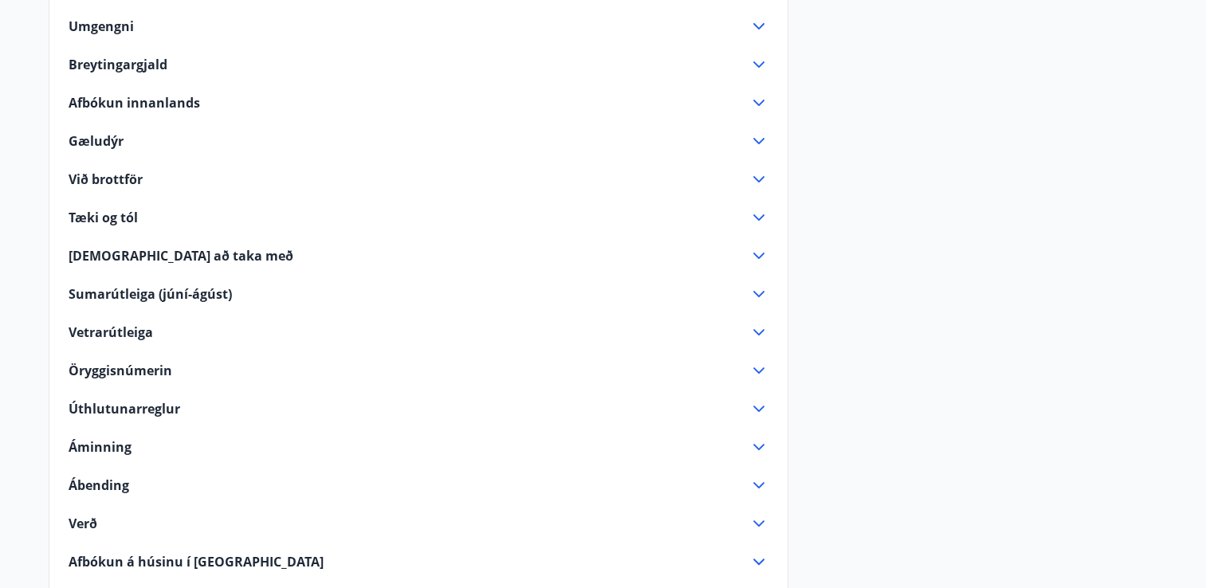
scroll to position [478, 0]
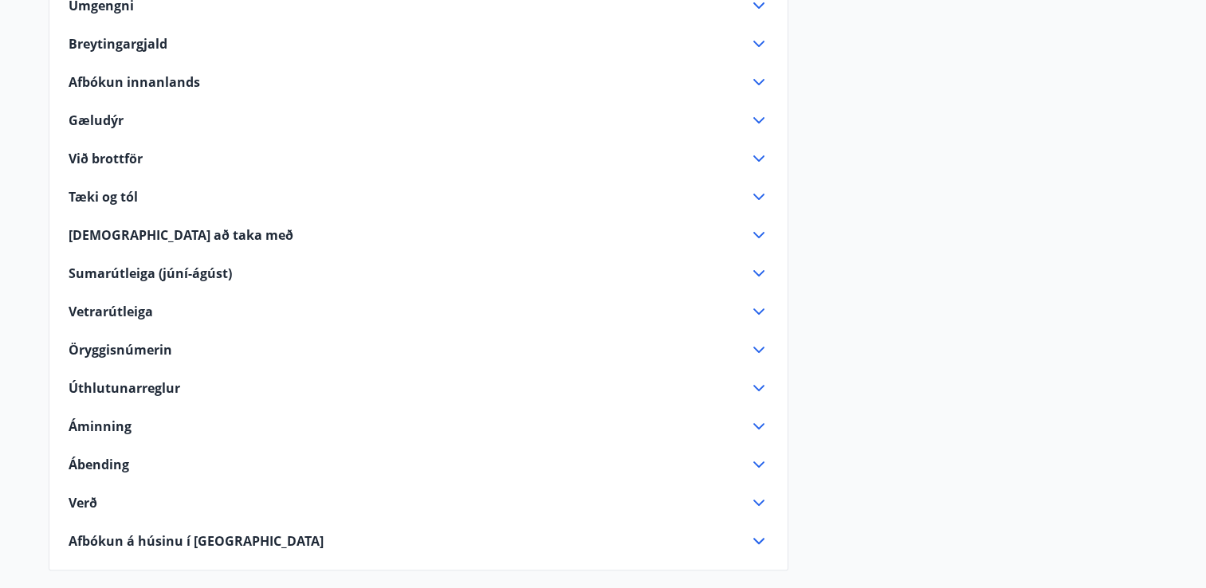
click at [116, 303] on span "Vetrarútleiga" at bounding box center [111, 312] width 85 height 18
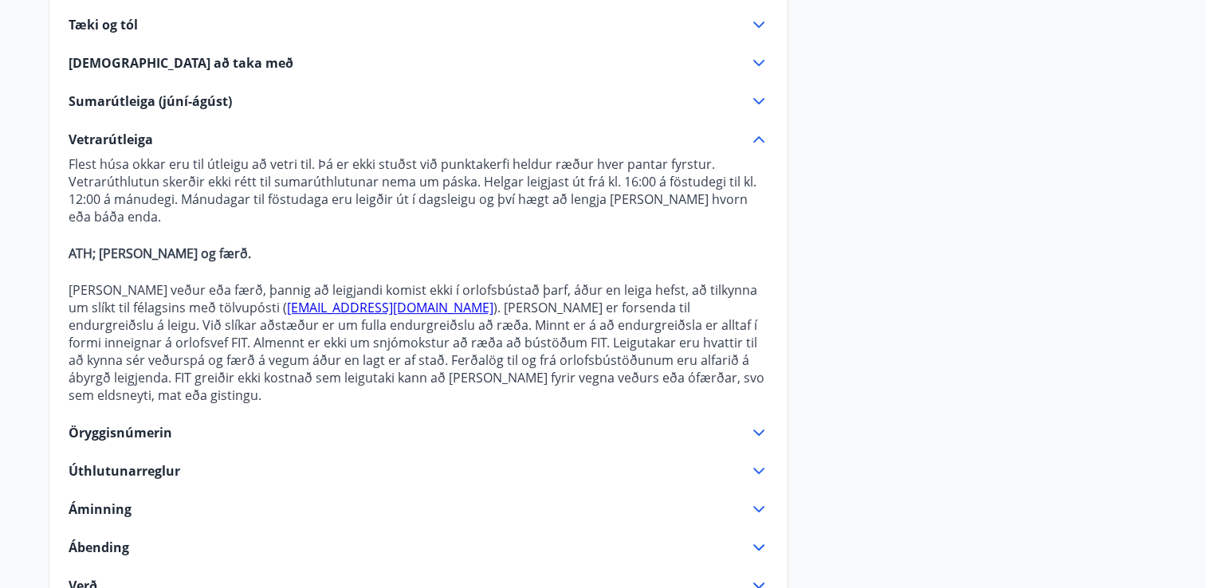
click at [753, 139] on icon at bounding box center [758, 139] width 19 height 19
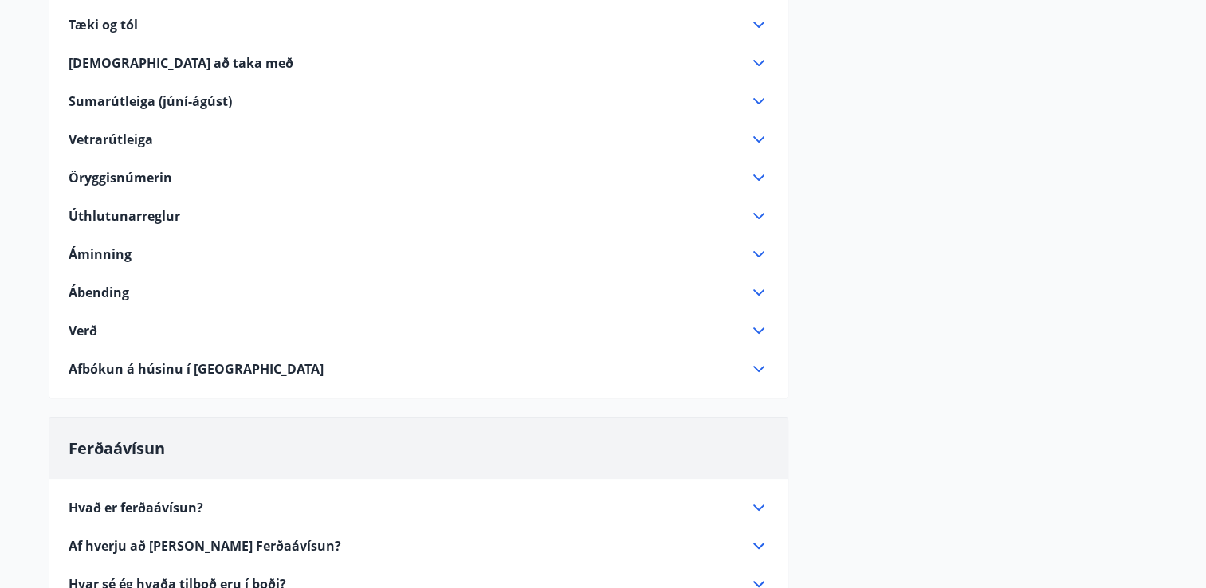
click at [759, 210] on icon at bounding box center [758, 216] width 19 height 19
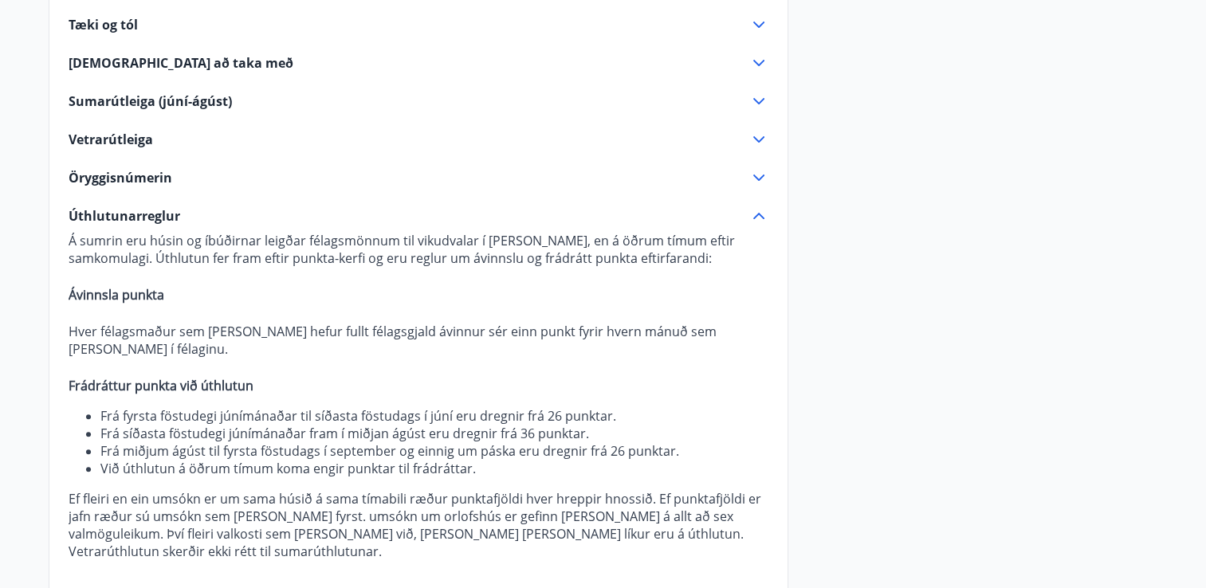
click at [755, 211] on icon at bounding box center [758, 216] width 19 height 19
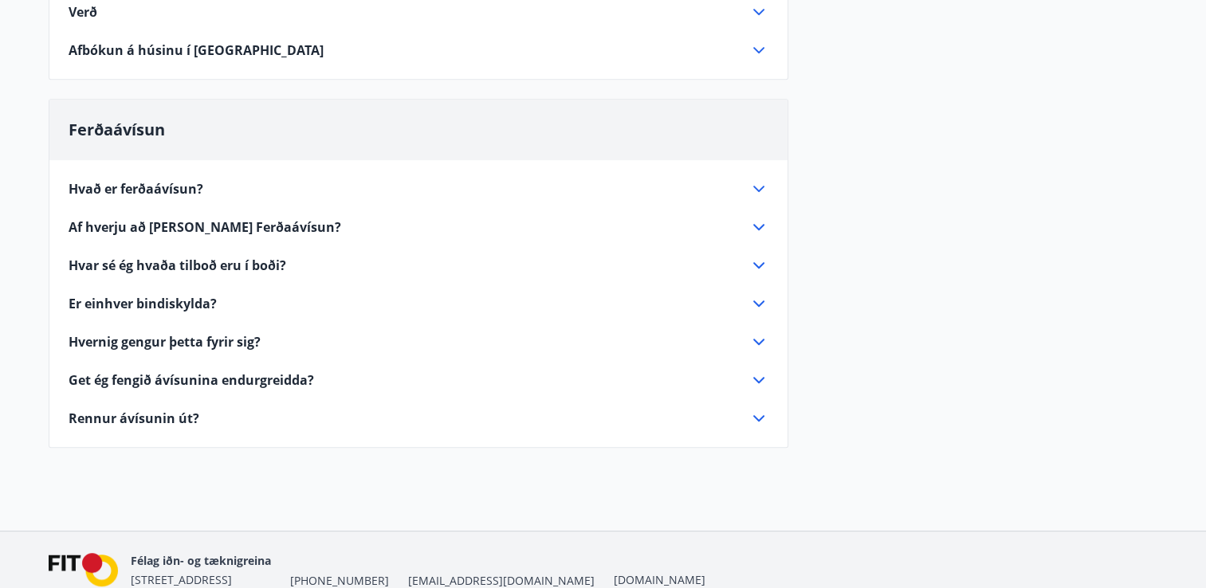
scroll to position [867, 0]
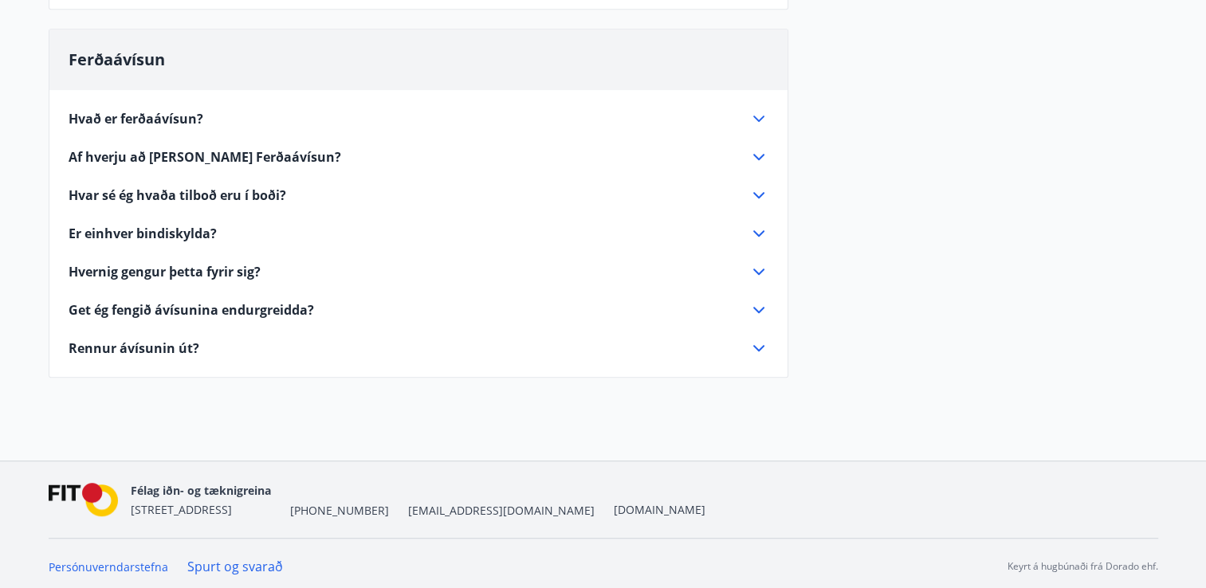
click at [758, 195] on icon at bounding box center [758, 195] width 11 height 6
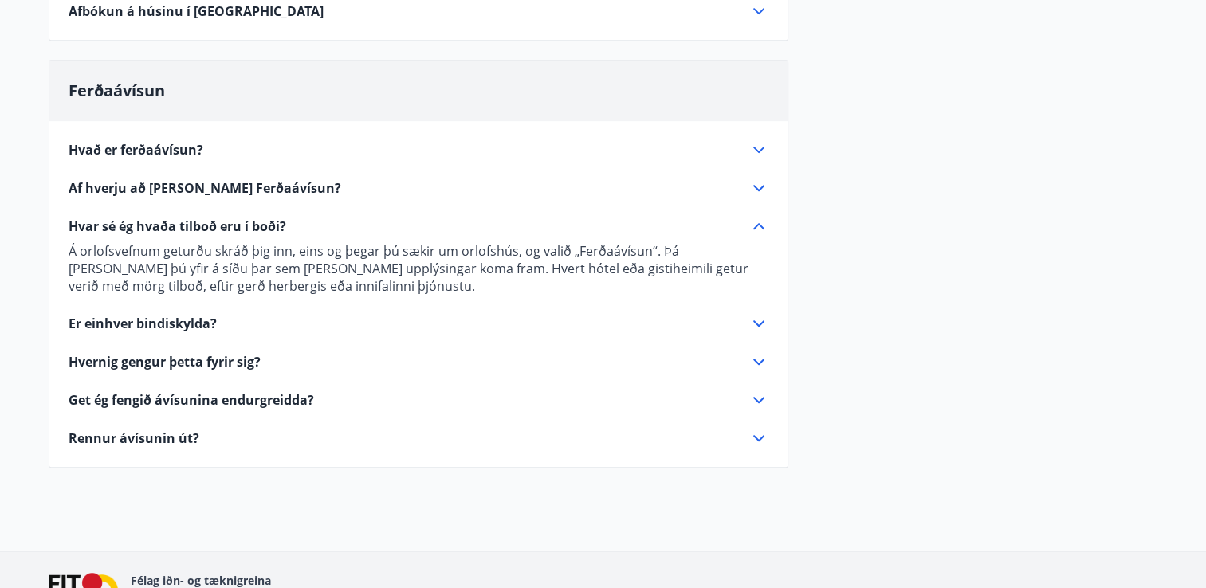
scroll to position [836, 0]
click at [757, 224] on icon at bounding box center [758, 227] width 11 height 6
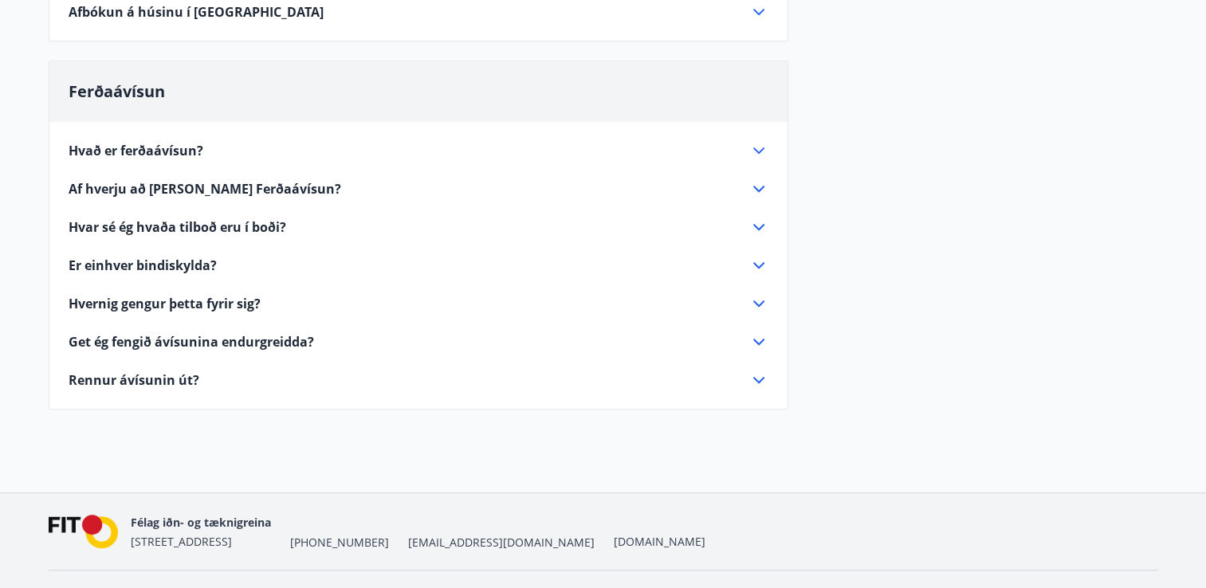
click at [757, 223] on icon at bounding box center [758, 227] width 19 height 19
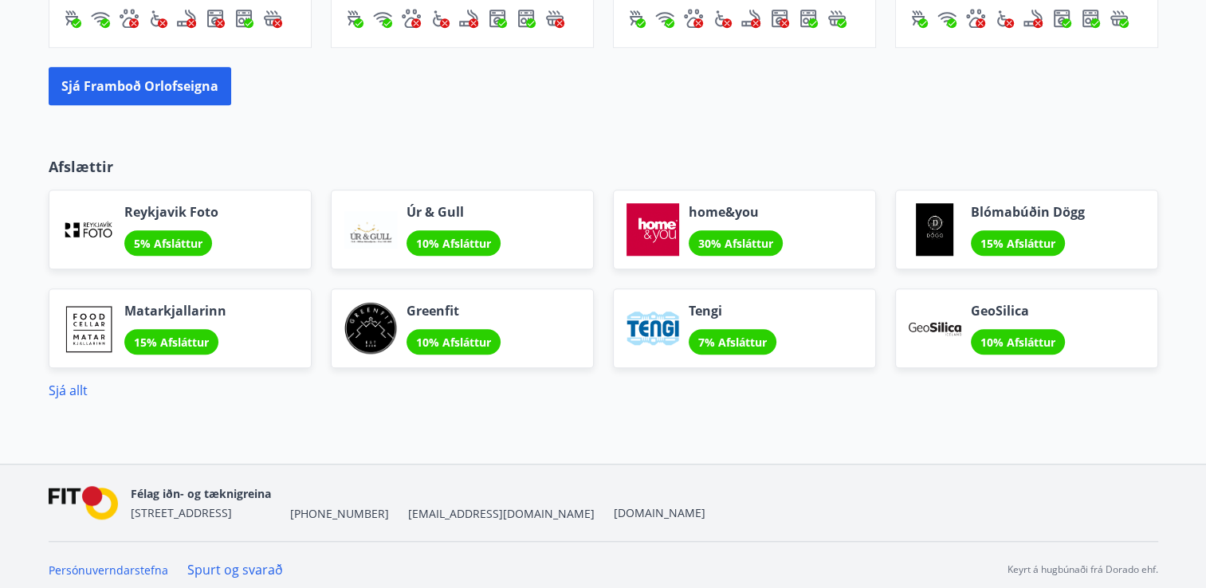
scroll to position [1337, 0]
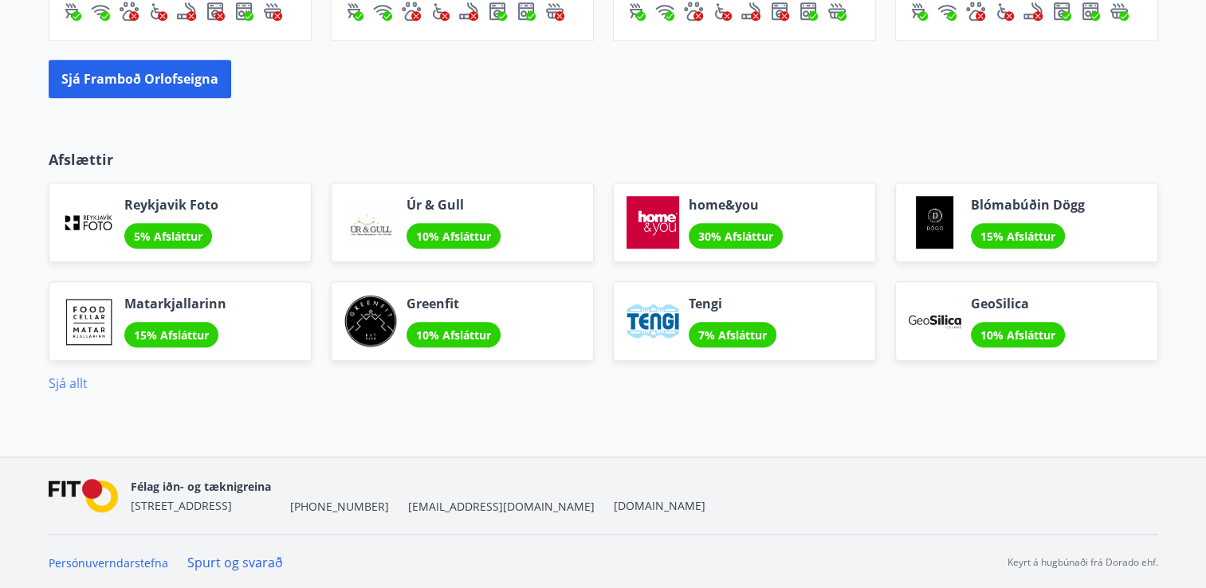
click at [68, 382] on link "Sjá allt" at bounding box center [68, 384] width 39 height 18
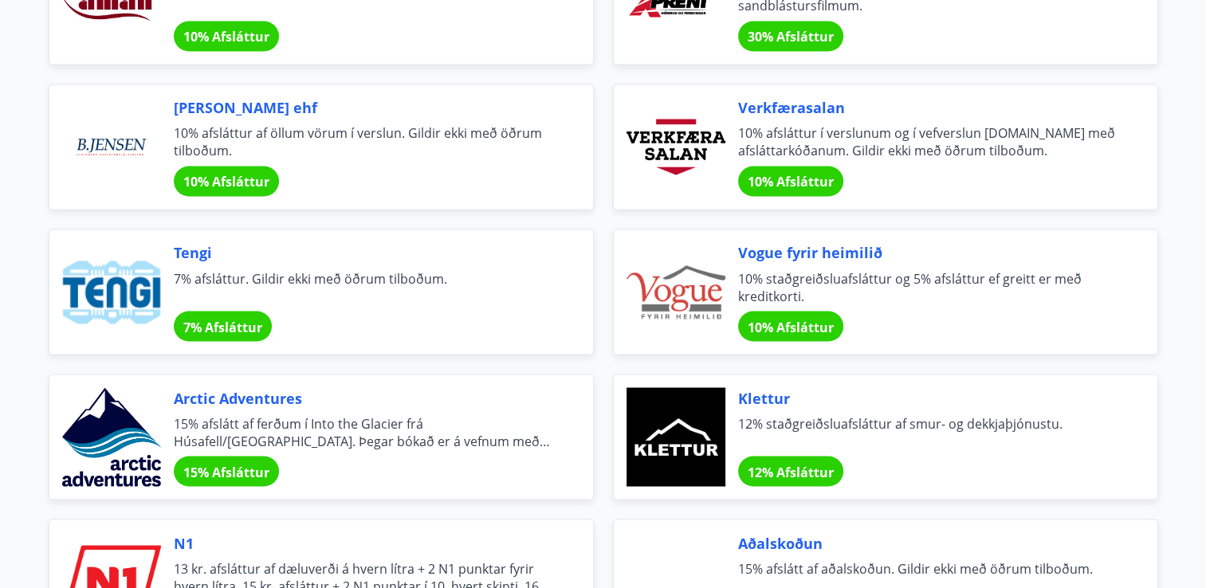
scroll to position [2737, 0]
